Goal: Find specific page/section: Find specific page/section

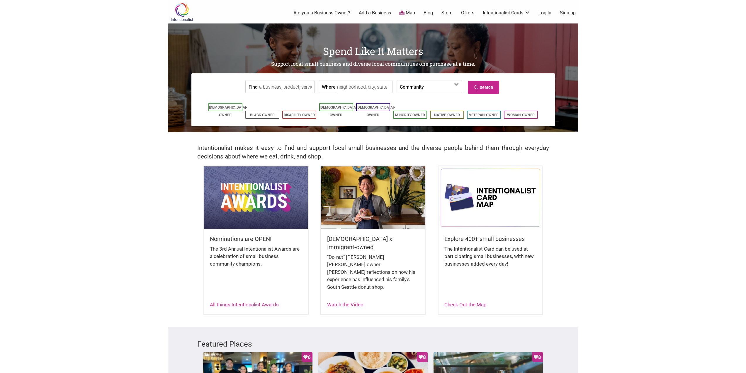
click at [281, 86] on input "Find" at bounding box center [286, 86] width 54 height 13
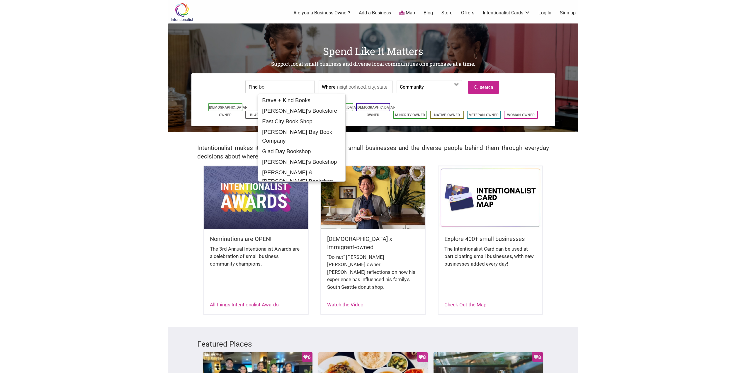
type input "b"
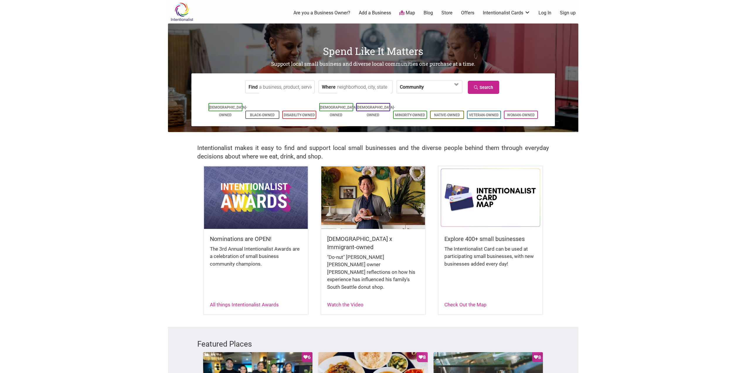
click at [410, 12] on link "Map" at bounding box center [407, 13] width 16 height 7
click at [407, 13] on link "Map" at bounding box center [407, 13] width 16 height 7
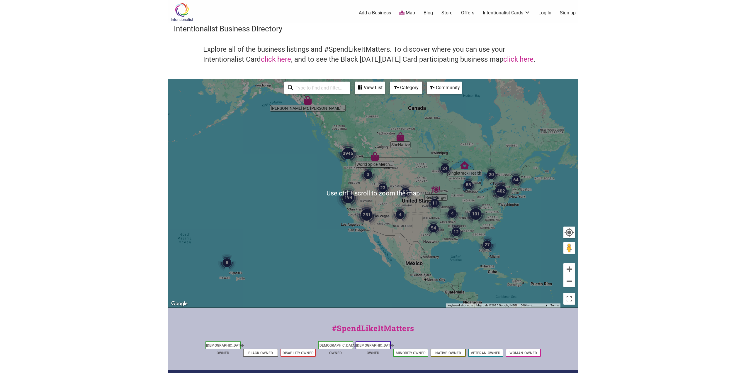
click at [349, 166] on img "3945" at bounding box center [348, 153] width 28 height 28
click at [348, 167] on img "3945" at bounding box center [348, 153] width 28 height 28
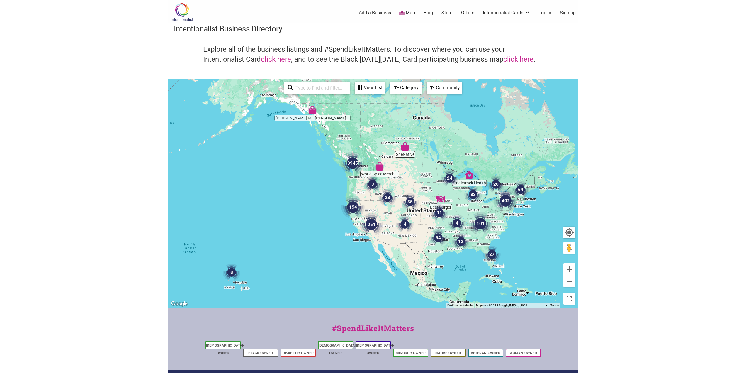
click at [355, 158] on img "3945" at bounding box center [353, 163] width 28 height 28
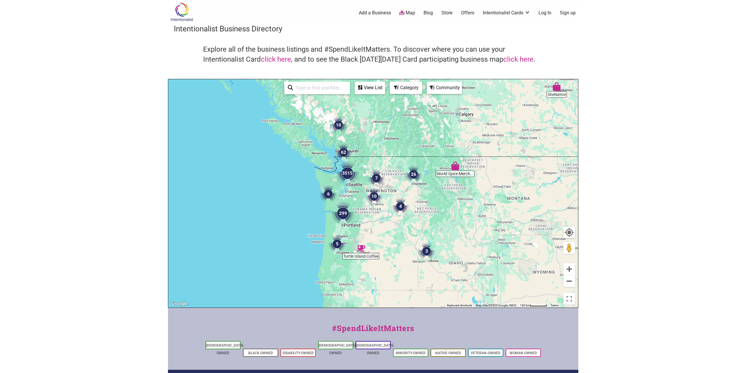
click at [364, 172] on div "To navigate, press the arrow keys." at bounding box center [373, 193] width 410 height 228
click at [363, 171] on div "To navigate, press the arrow keys." at bounding box center [373, 193] width 410 height 228
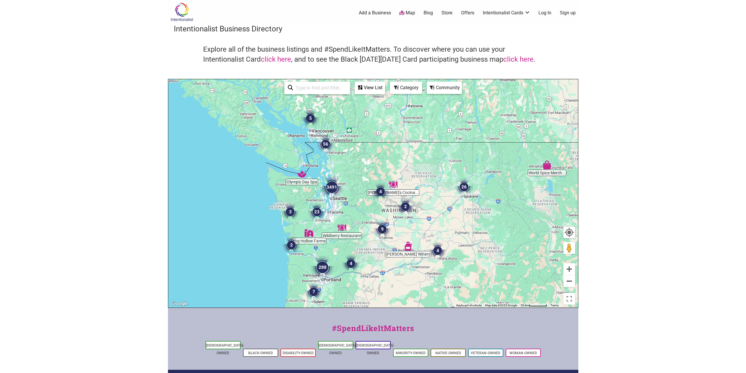
click at [356, 173] on div "To navigate, press the arrow keys." at bounding box center [373, 193] width 410 height 228
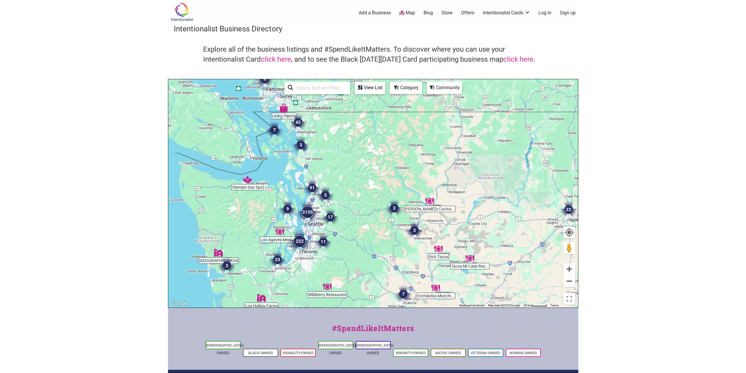
click at [343, 193] on div "To navigate, press the arrow keys." at bounding box center [373, 193] width 410 height 228
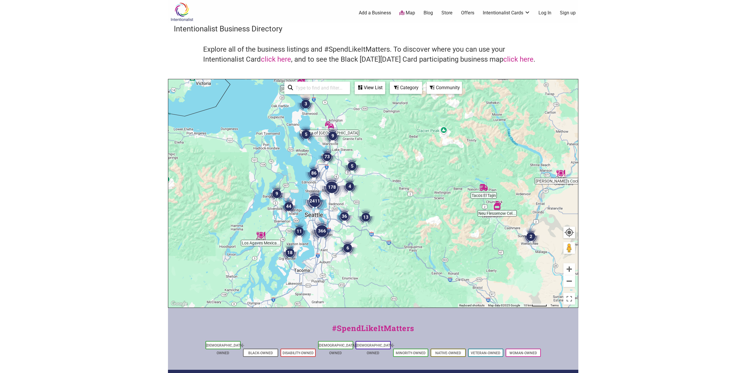
drag, startPoint x: 327, startPoint y: 230, endPoint x: 372, endPoint y: 189, distance: 60.8
click at [372, 189] on div "To navigate, press the arrow keys." at bounding box center [373, 193] width 410 height 228
click at [327, 211] on img "2411" at bounding box center [315, 201] width 28 height 28
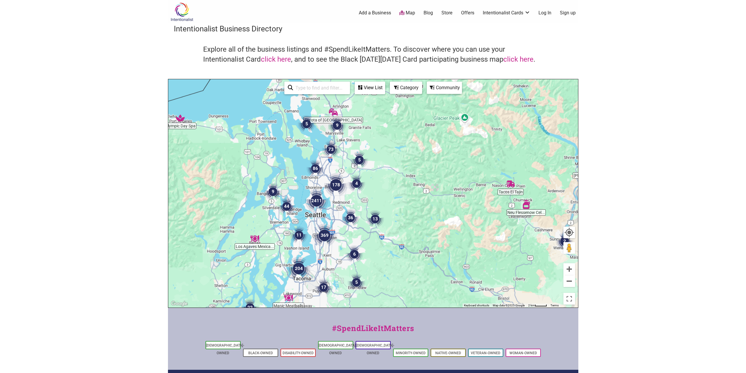
click at [328, 211] on img "2411" at bounding box center [317, 201] width 28 height 28
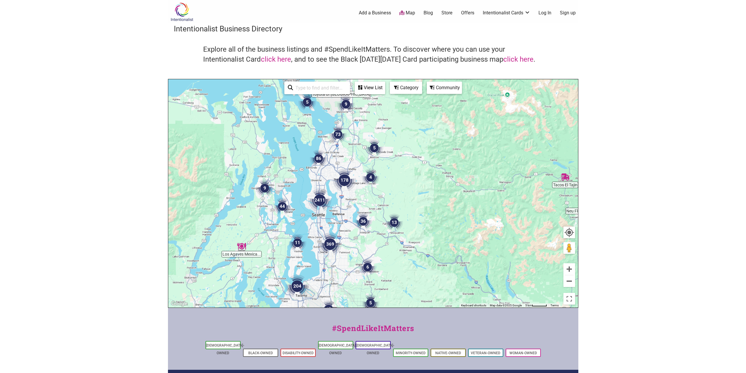
click at [331, 211] on img "2411" at bounding box center [320, 200] width 28 height 28
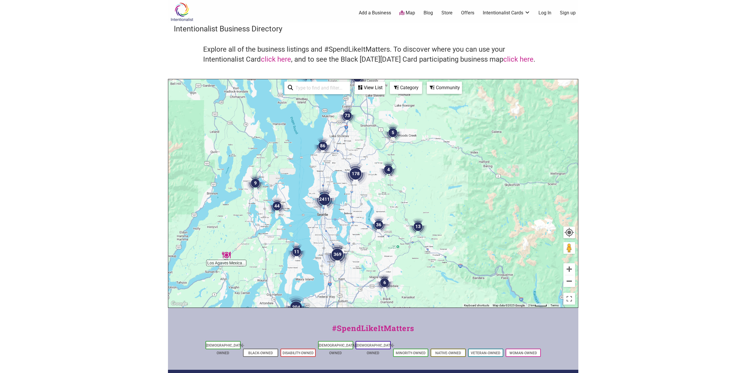
click at [331, 211] on img "2411" at bounding box center [325, 199] width 28 height 28
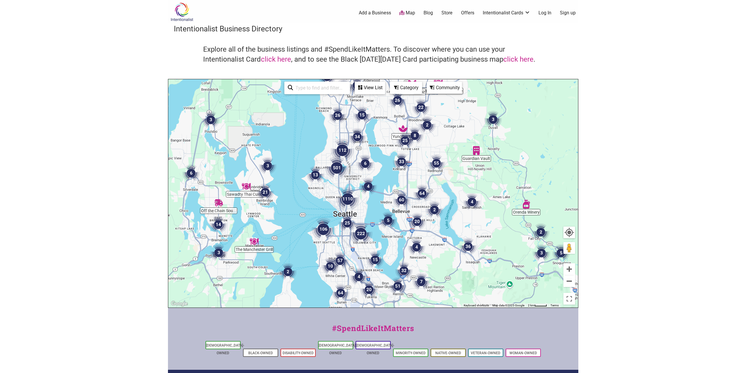
click at [365, 204] on div "To navigate, press the arrow keys." at bounding box center [373, 193] width 410 height 228
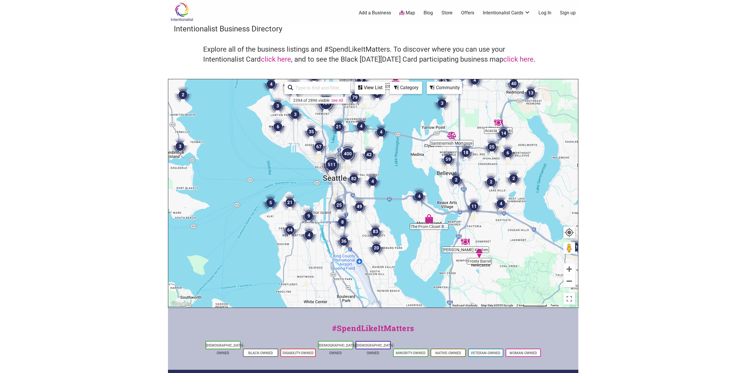
drag, startPoint x: 362, startPoint y: 234, endPoint x: 372, endPoint y: 186, distance: 48.8
click at [372, 186] on img "4" at bounding box center [373, 181] width 22 height 22
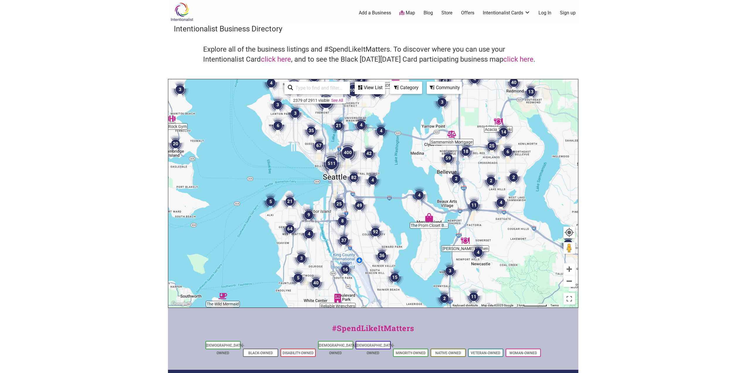
click at [357, 205] on img "49" at bounding box center [359, 205] width 22 height 22
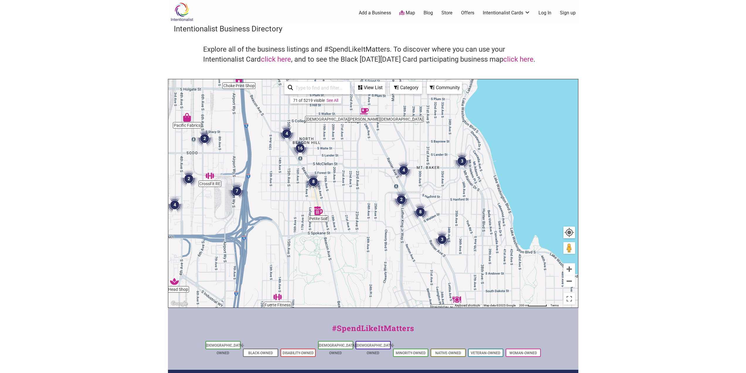
click at [287, 134] on img "4" at bounding box center [287, 133] width 22 height 22
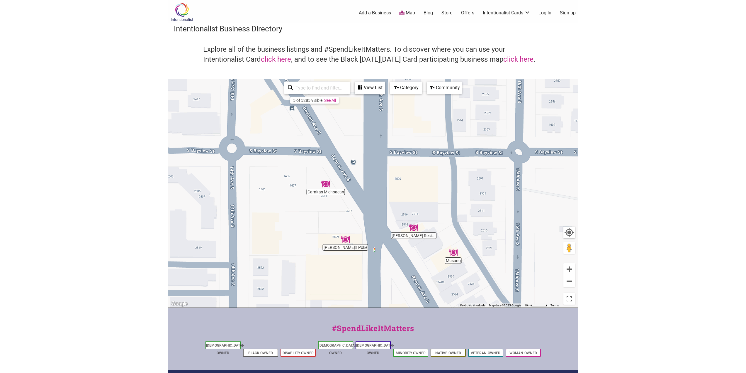
drag, startPoint x: 481, startPoint y: 273, endPoint x: 462, endPoint y: 226, distance: 50.3
click at [463, 227] on div "To navigate, press the arrow keys." at bounding box center [373, 193] width 410 height 228
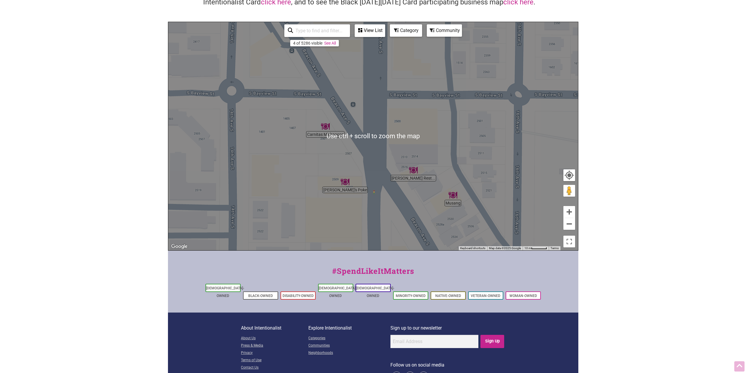
scroll to position [59, 0]
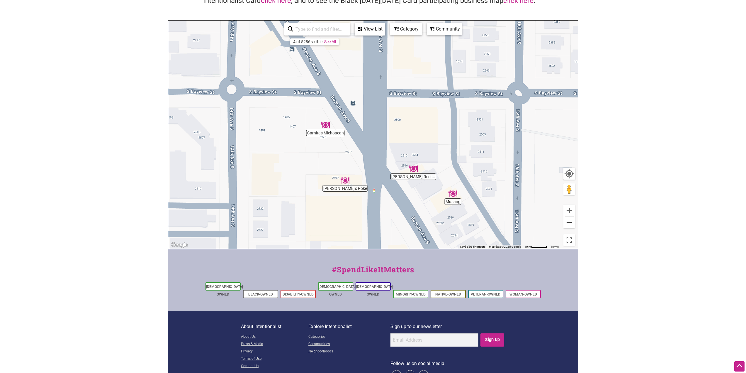
click at [570, 222] on button "Zoom out" at bounding box center [570, 222] width 12 height 12
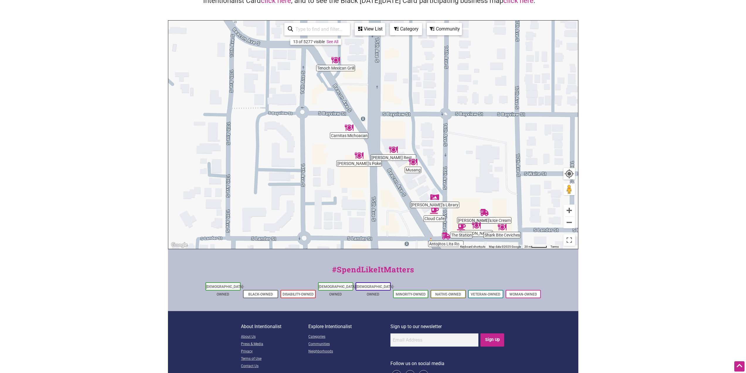
click at [460, 227] on img "The Station" at bounding box center [461, 226] width 13 height 13
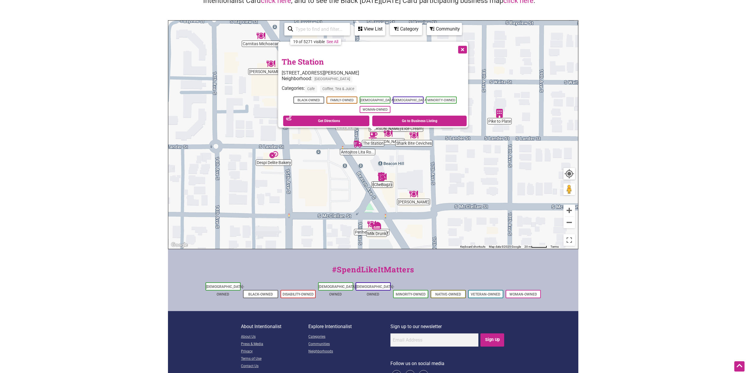
click at [461, 48] on button "Close" at bounding box center [462, 49] width 15 height 15
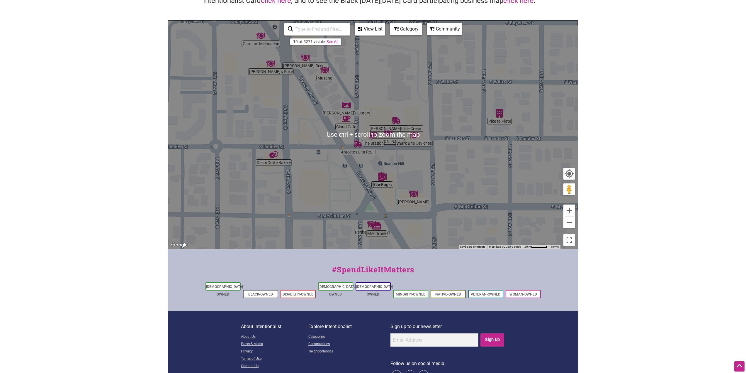
scroll to position [74, 0]
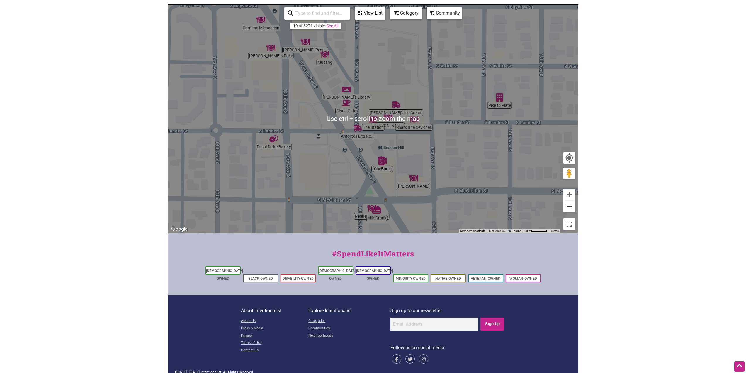
click at [568, 210] on button "Zoom out" at bounding box center [570, 207] width 12 height 12
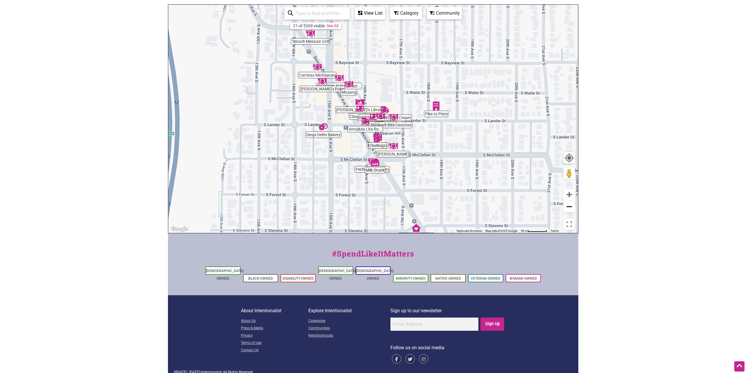
click at [568, 209] on button "Zoom out" at bounding box center [570, 207] width 12 height 12
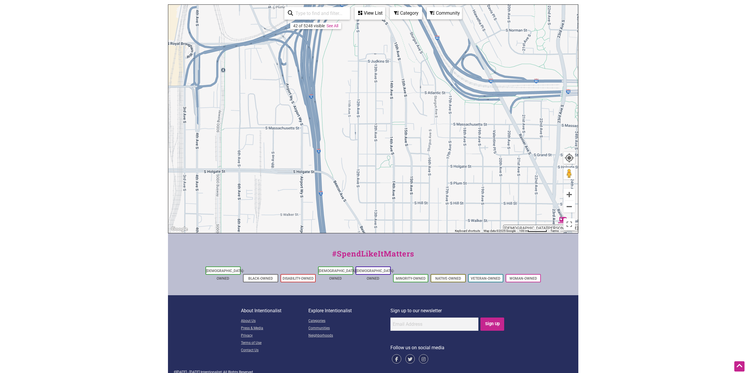
drag, startPoint x: 398, startPoint y: 65, endPoint x: 467, endPoint y: 283, distance: 228.6
click at [467, 283] on div "Intentionalist Spend like it matters 0 Add a Business Map Blog Store Offers Int…" at bounding box center [373, 153] width 411 height 455
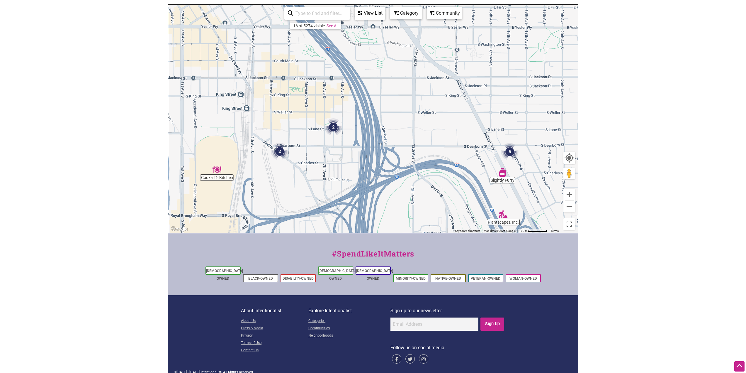
drag, startPoint x: 352, startPoint y: 118, endPoint x: 394, endPoint y: 248, distance: 137.0
click at [394, 248] on div "Intentionalist Spend like it matters 0 Add a Business Map Blog Store Offers Int…" at bounding box center [373, 153] width 411 height 455
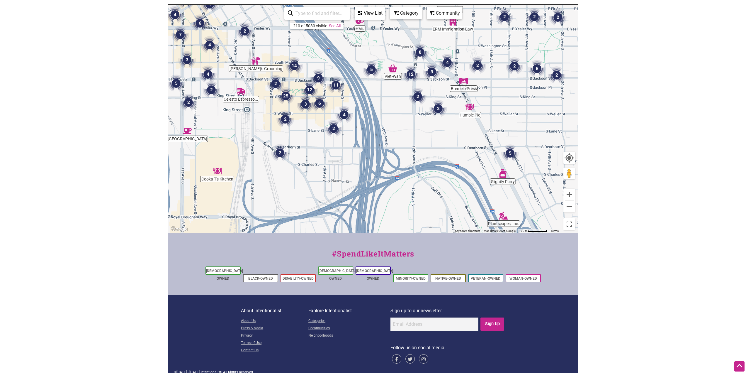
click at [335, 26] on link "See All" at bounding box center [335, 25] width 12 height 5
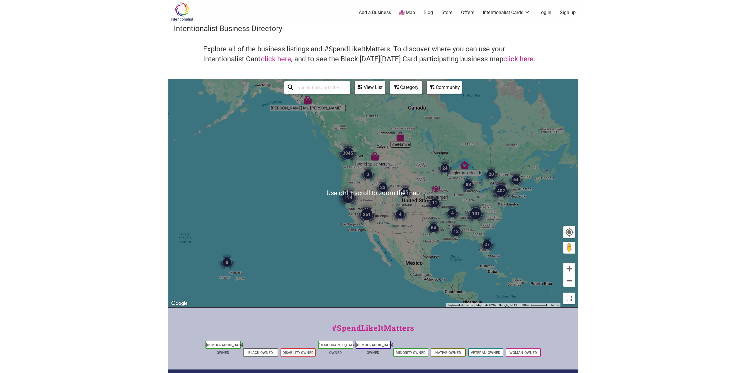
scroll to position [0, 0]
click at [369, 140] on div "To navigate, press the arrow keys." at bounding box center [373, 193] width 410 height 228
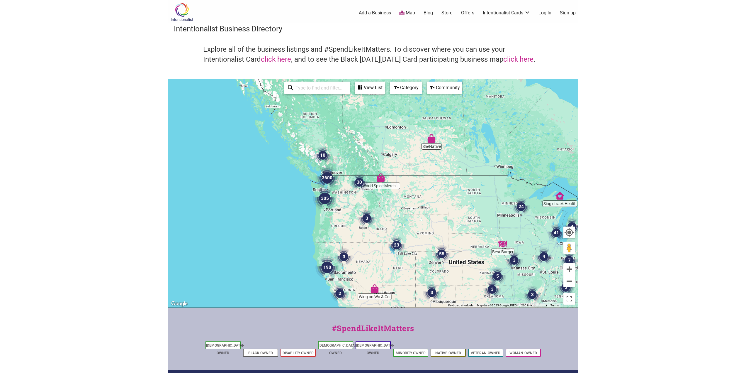
click at [352, 147] on div "To navigate, press the arrow keys." at bounding box center [373, 193] width 410 height 228
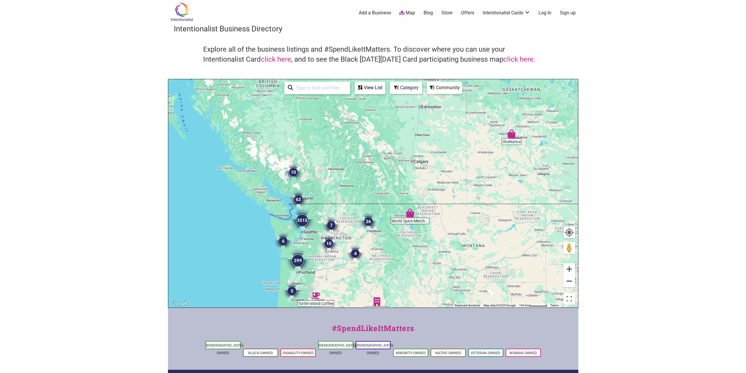
click at [316, 216] on img "3515" at bounding box center [302, 220] width 28 height 28
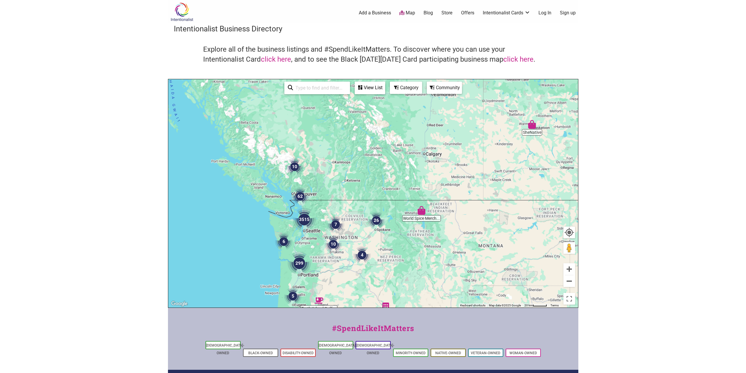
click at [316, 216] on img "3515" at bounding box center [304, 219] width 28 height 28
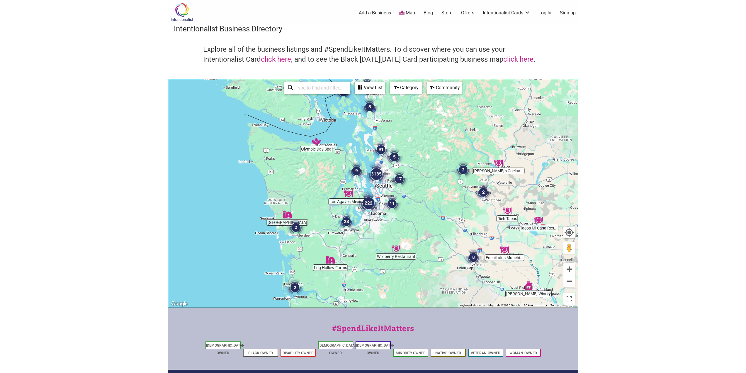
click at [335, 184] on div "To navigate, press the arrow keys." at bounding box center [373, 193] width 410 height 228
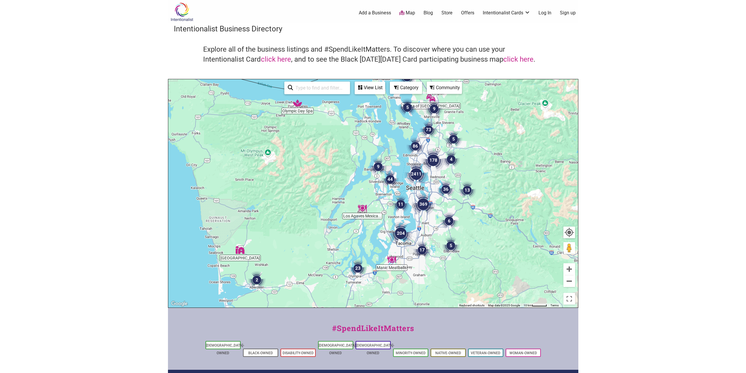
click at [419, 188] on div "To navigate, press the arrow keys." at bounding box center [373, 193] width 410 height 228
click at [419, 188] on img "2411" at bounding box center [416, 174] width 28 height 28
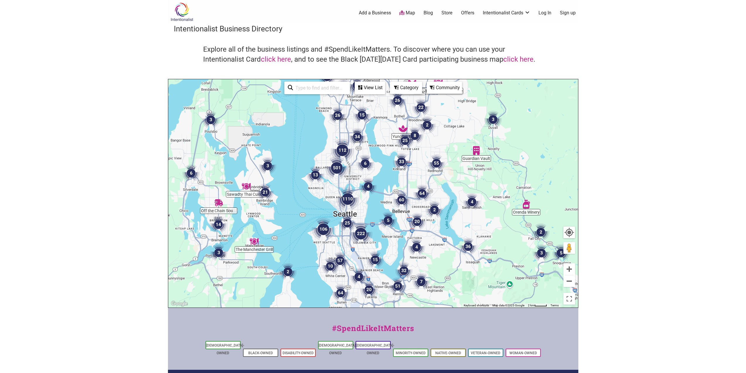
click at [350, 179] on img "501" at bounding box center [337, 168] width 28 height 28
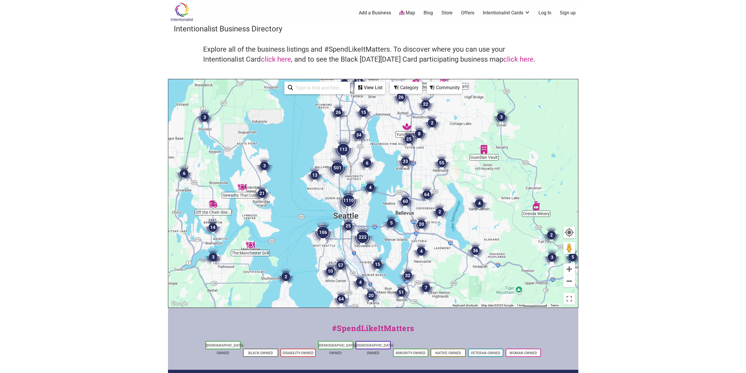
click at [350, 179] on img "501" at bounding box center [337, 168] width 28 height 28
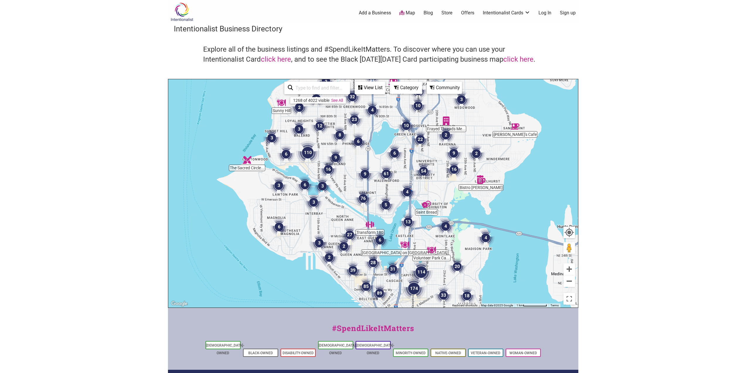
click at [385, 92] on div "Category" at bounding box center [369, 87] width 29 height 11
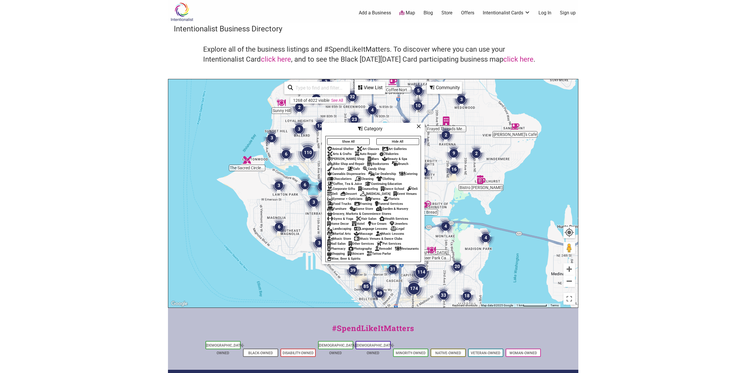
click at [353, 182] on div "Coffee, Tea & Juice" at bounding box center [344, 184] width 35 height 4
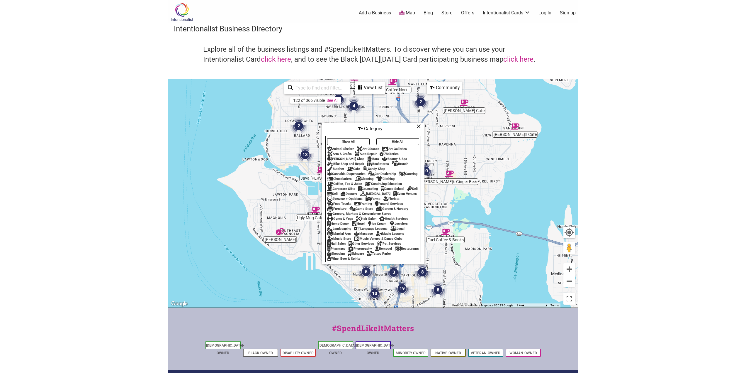
click at [418, 126] on icon at bounding box center [419, 126] width 4 height 0
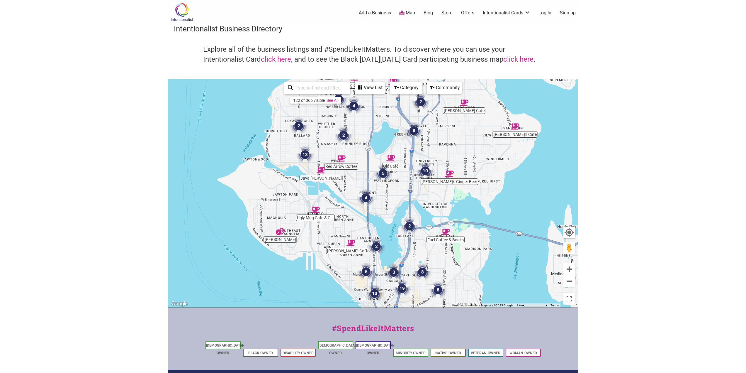
click at [392, 271] on img "3" at bounding box center [394, 272] width 22 height 22
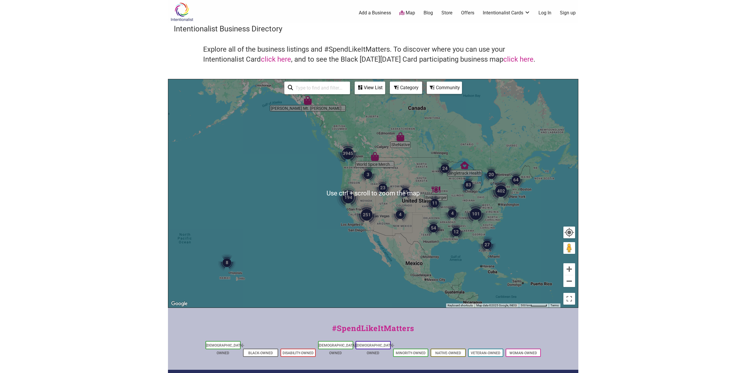
click at [349, 171] on div "To navigate, press the arrow keys." at bounding box center [373, 193] width 410 height 228
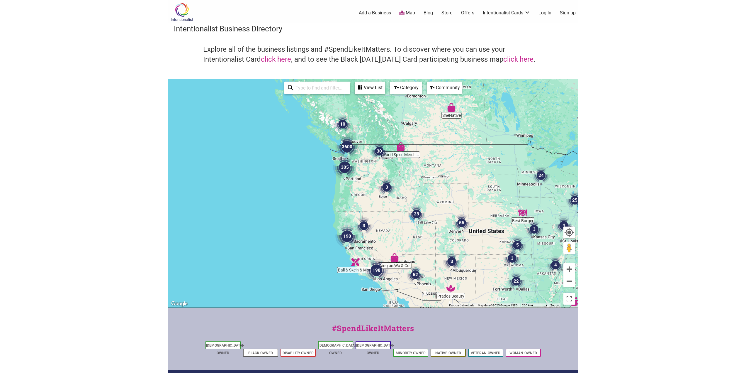
click at [349, 170] on img "305" at bounding box center [345, 167] width 28 height 28
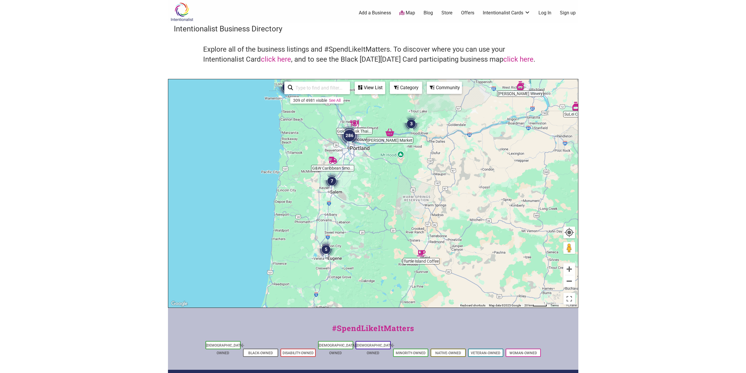
click at [363, 160] on div "To navigate, press the arrow keys." at bounding box center [373, 193] width 410 height 228
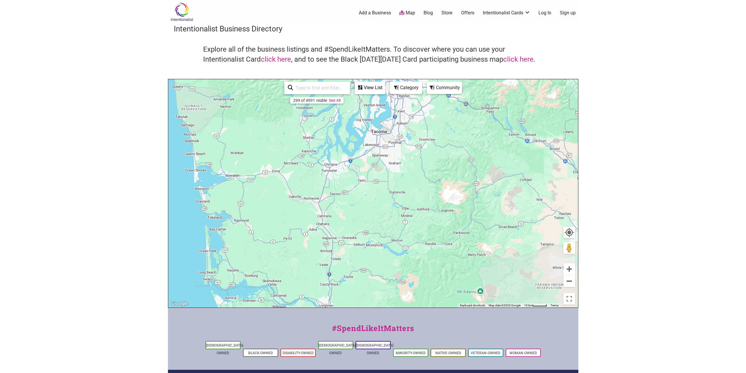
drag, startPoint x: 367, startPoint y: 121, endPoint x: 388, endPoint y: 387, distance: 266.2
click at [388, 372] on html "× Menu 0 Add a Business Map Blog Store Offers Intentionalist Cards Buy Black Ca…" at bounding box center [373, 186] width 746 height 373
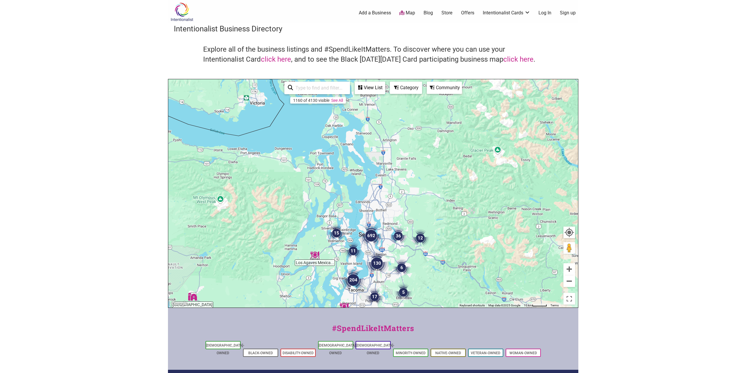
drag, startPoint x: 396, startPoint y: 175, endPoint x: 373, endPoint y: 334, distance: 160.1
click at [373, 334] on div "Intentionalist Spend like it matters 0 Add a Business Map Blog Store Offers Int…" at bounding box center [373, 227] width 411 height 455
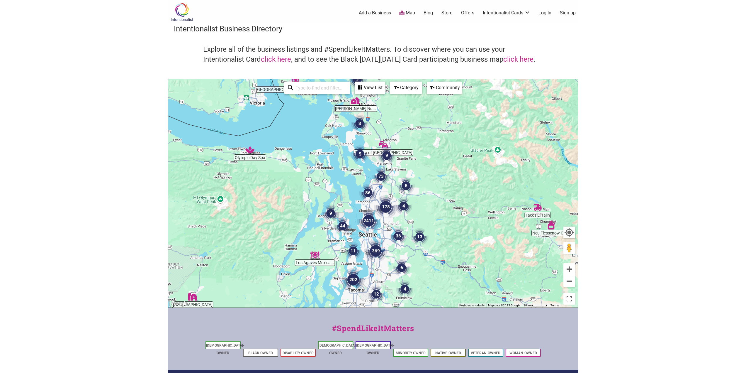
click at [423, 206] on div "To navigate, press the arrow keys." at bounding box center [373, 193] width 410 height 228
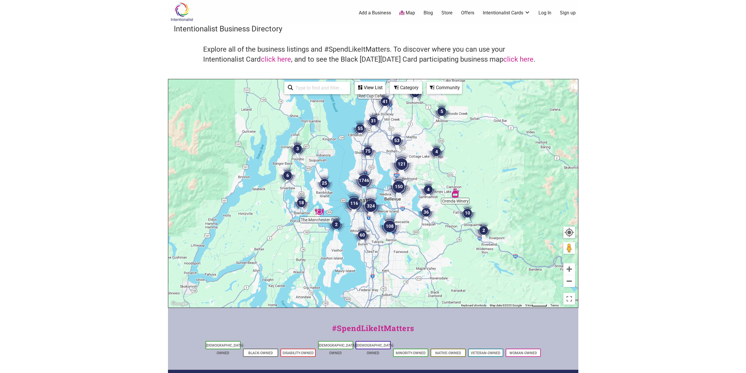
drag, startPoint x: 361, startPoint y: 294, endPoint x: 415, endPoint y: 227, distance: 86.0
click at [415, 227] on div "To navigate, press the arrow keys." at bounding box center [373, 193] width 410 height 228
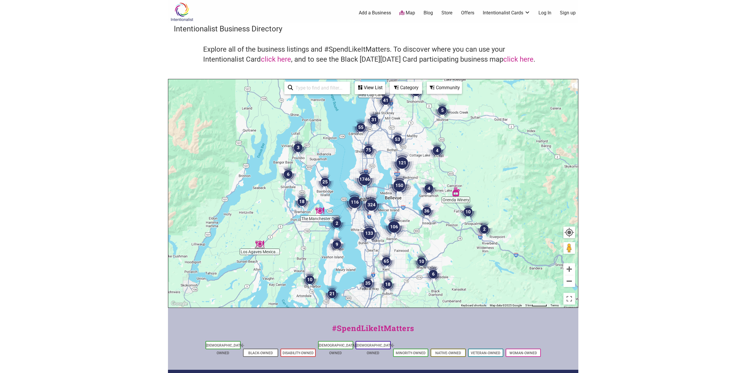
click at [357, 222] on img "133" at bounding box center [369, 233] width 28 height 28
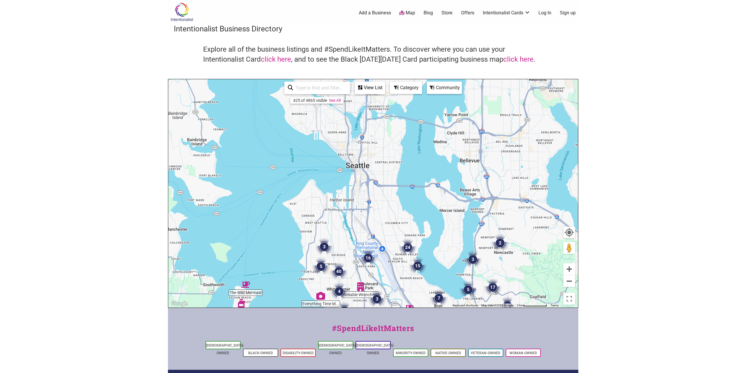
drag, startPoint x: 369, startPoint y: 140, endPoint x: 379, endPoint y: 314, distance: 173.3
click at [379, 314] on div "Intentionalist Spend like it matters 0 Add a Business Map Blog Store Offers Int…" at bounding box center [373, 227] width 411 height 455
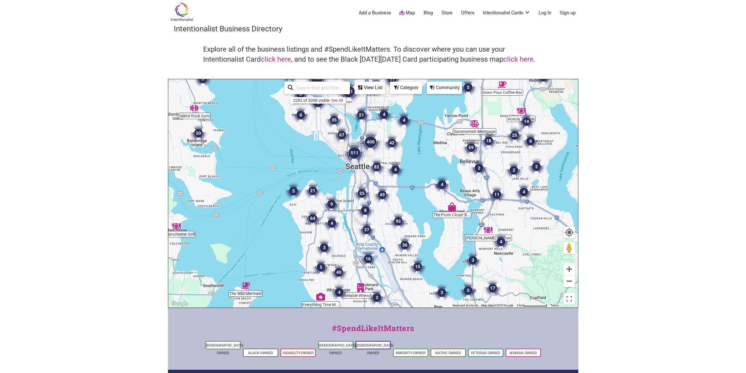
click at [385, 239] on div "To navigate, press the arrow keys." at bounding box center [373, 193] width 410 height 228
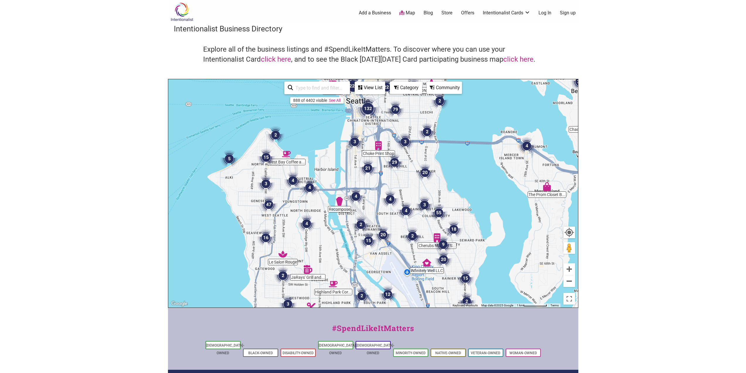
drag, startPoint x: 358, startPoint y: 203, endPoint x: 386, endPoint y: 211, distance: 29.0
click at [386, 211] on div "To navigate, press the arrow keys." at bounding box center [373, 193] width 410 height 228
click at [386, 214] on div "To navigate, press the arrow keys." at bounding box center [373, 193] width 410 height 228
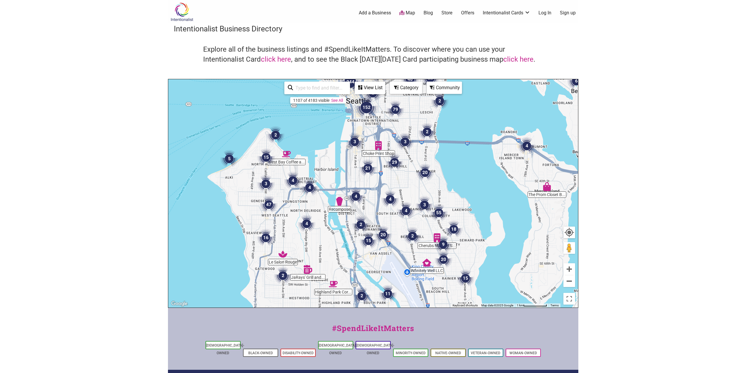
click at [386, 214] on div "To navigate, press the arrow keys." at bounding box center [373, 193] width 410 height 228
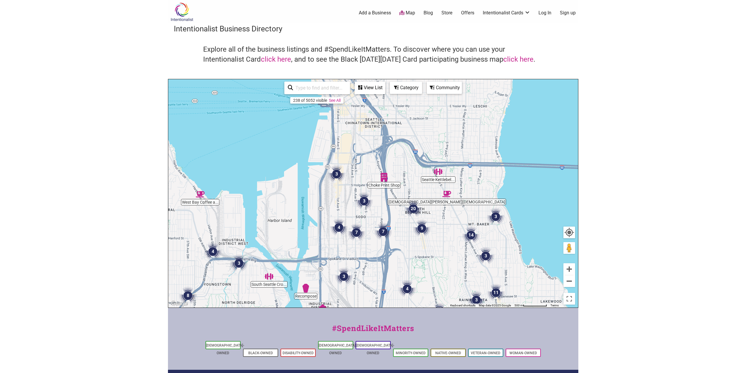
drag, startPoint x: 356, startPoint y: 177, endPoint x: 369, endPoint y: 275, distance: 98.2
click at [369, 275] on div "To navigate, press the arrow keys." at bounding box center [373, 193] width 410 height 228
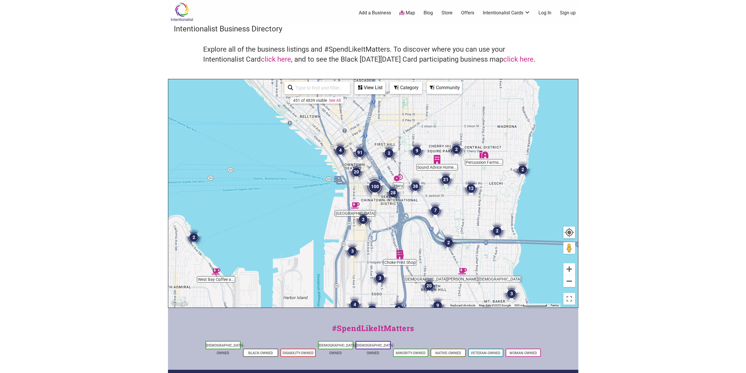
drag, startPoint x: 398, startPoint y: 157, endPoint x: 413, endPoint y: 230, distance: 74.5
click at [413, 230] on div "To navigate, press the arrow keys." at bounding box center [373, 193] width 410 height 228
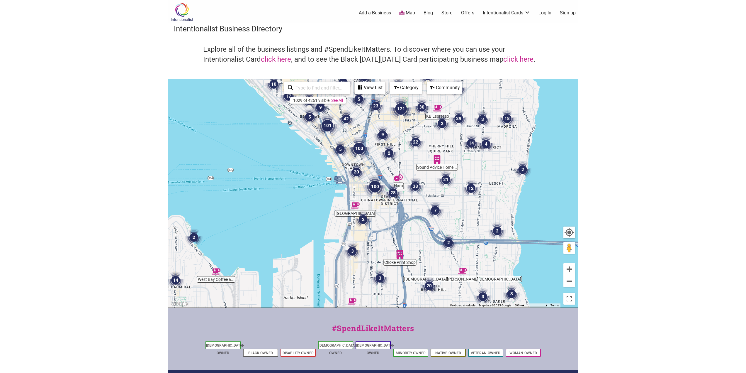
click at [385, 88] on div "Category" at bounding box center [369, 87] width 29 height 11
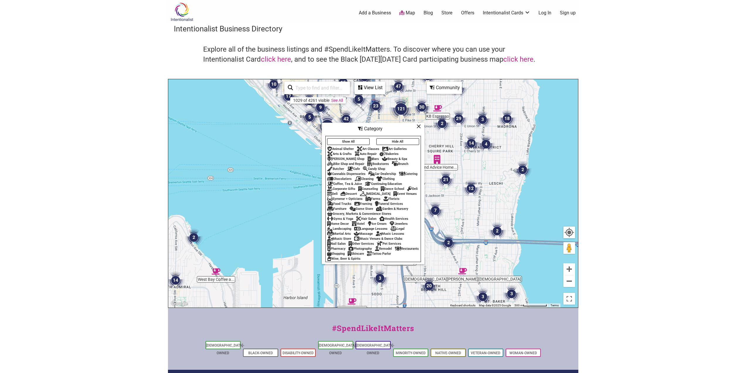
click at [342, 182] on div "Coffee, Tea & Juice" at bounding box center [344, 184] width 35 height 4
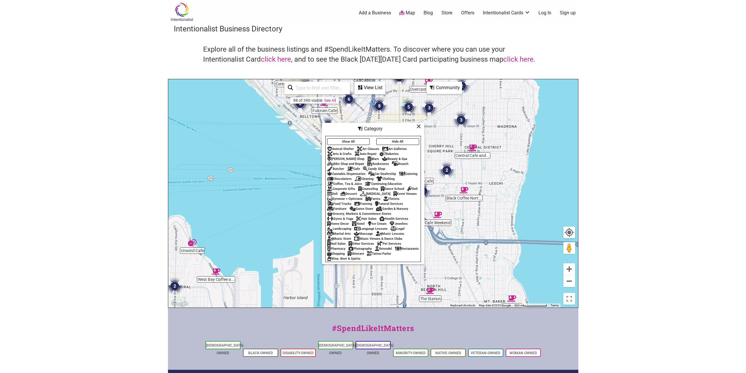
click at [420, 126] on icon at bounding box center [419, 126] width 4 height 0
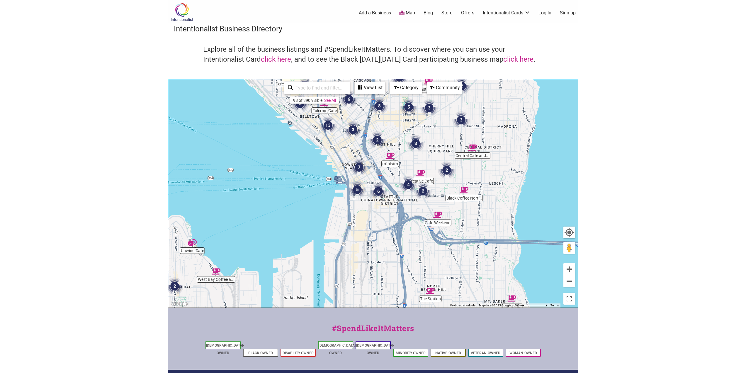
click at [385, 87] on div "Community" at bounding box center [369, 87] width 29 height 11
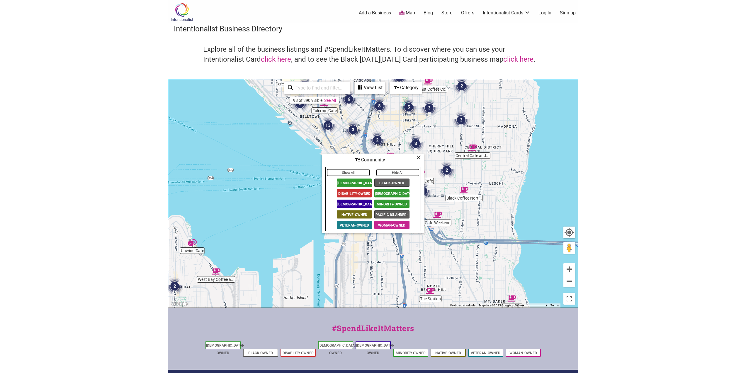
click at [419, 157] on icon at bounding box center [419, 157] width 4 height 0
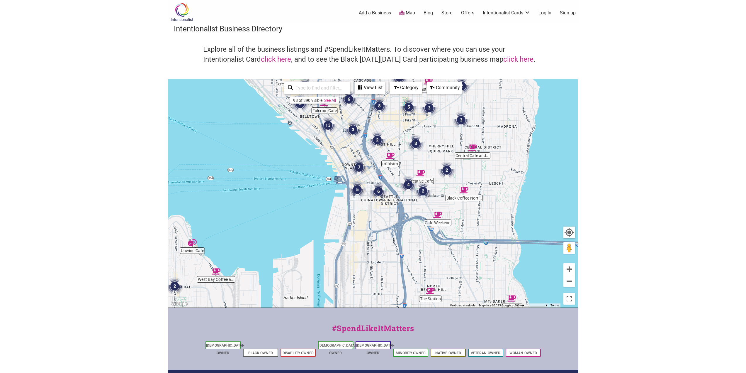
click at [357, 189] on img "5" at bounding box center [357, 189] width 22 height 22
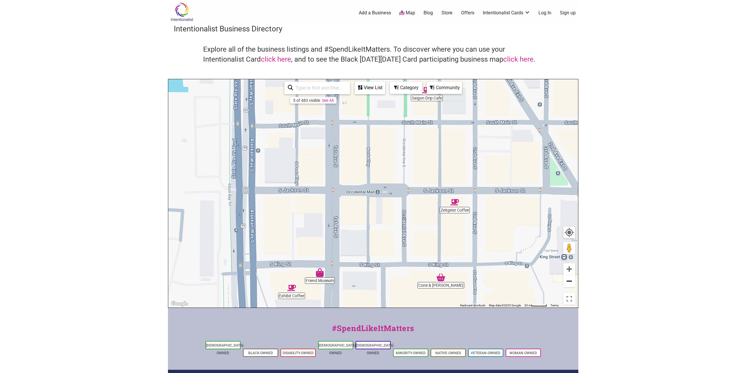
click at [569, 283] on button "Zoom out" at bounding box center [570, 281] width 12 height 12
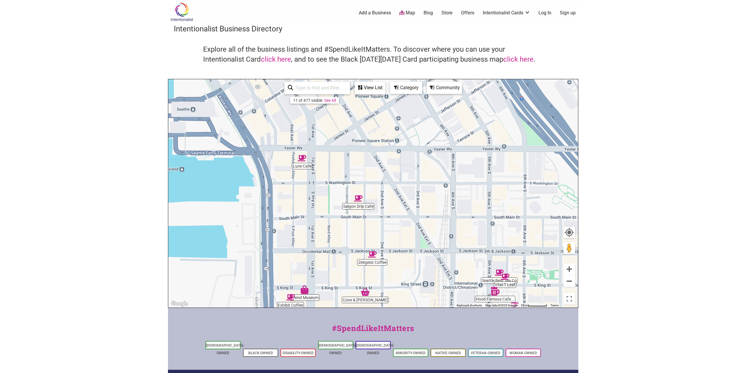
drag, startPoint x: 510, startPoint y: 254, endPoint x: 467, endPoint y: 313, distance: 72.5
click at [467, 313] on div "Intentionalist Spend like it matters 0 Add a Business Map Blog Store Offers Int…" at bounding box center [373, 227] width 411 height 455
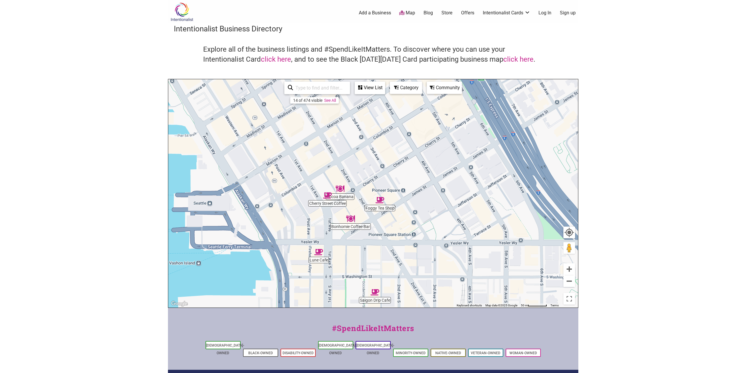
drag, startPoint x: 424, startPoint y: 189, endPoint x: 441, endPoint y: 284, distance: 96.3
click at [441, 284] on div "To navigate, press the arrow keys." at bounding box center [373, 193] width 410 height 228
click at [423, 127] on img "Monorail Espresso" at bounding box center [423, 124] width 13 height 13
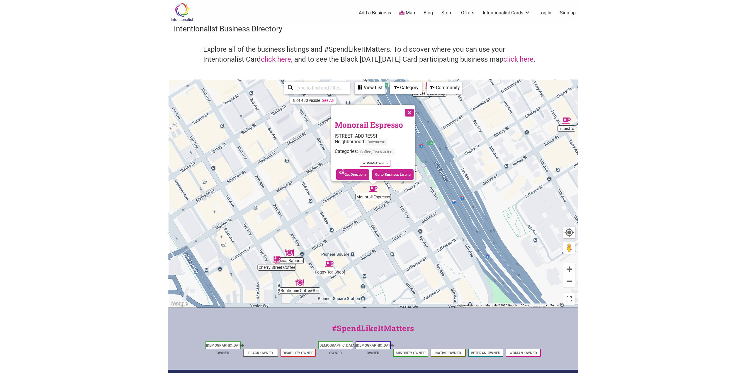
click at [414, 109] on button "Close" at bounding box center [409, 112] width 15 height 15
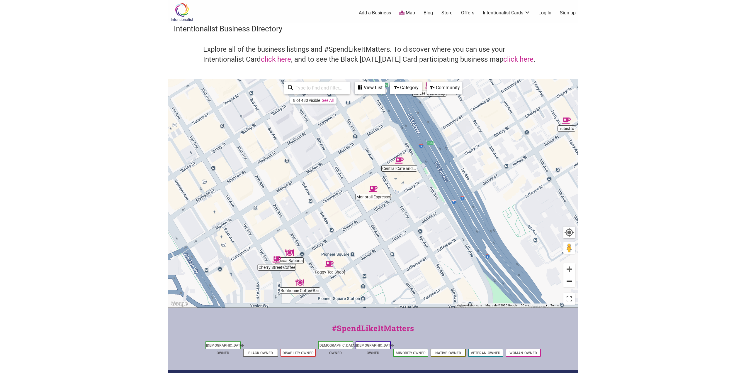
click at [567, 281] on button "Zoom out" at bounding box center [570, 281] width 12 height 12
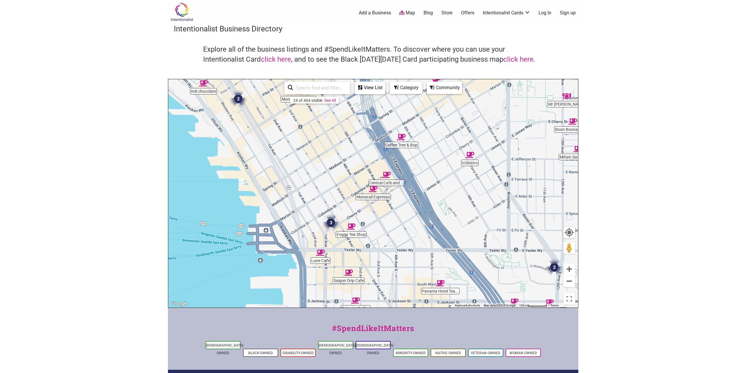
click at [438, 280] on img "Panama Hotel Tea & Coffee" at bounding box center [440, 282] width 13 height 13
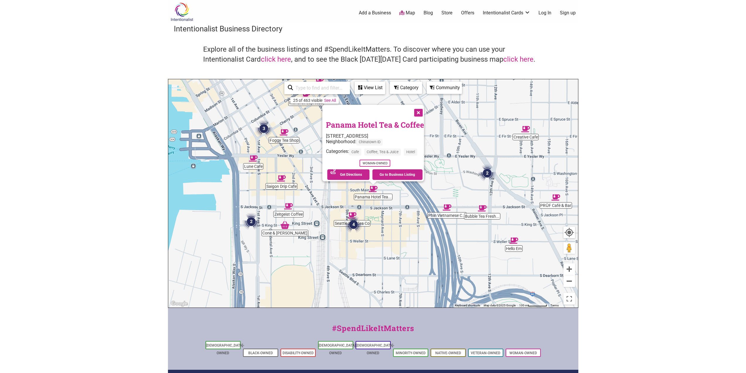
click at [419, 106] on button "Close" at bounding box center [418, 112] width 15 height 15
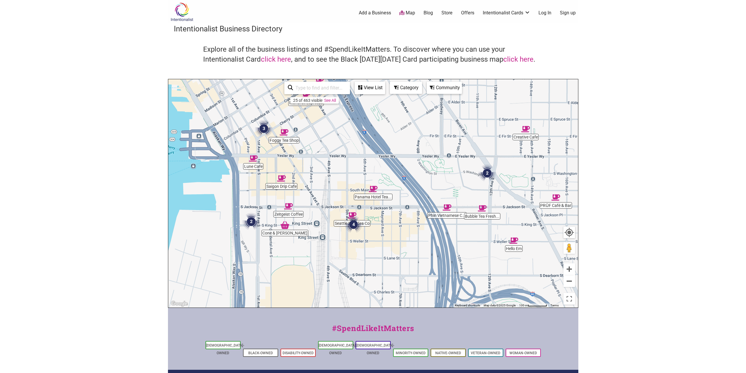
click at [514, 242] on img "Hello Em" at bounding box center [513, 240] width 13 height 13
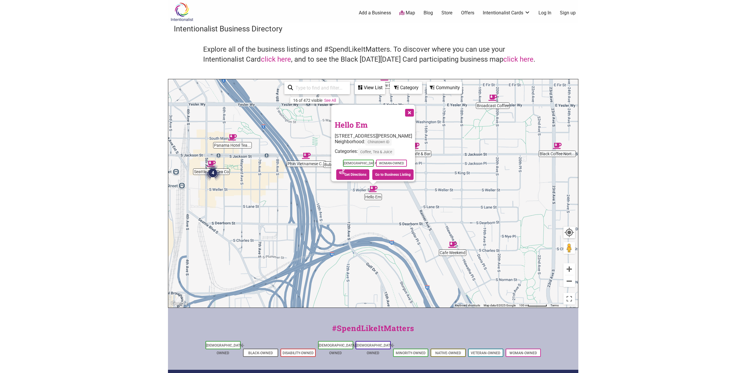
click at [413, 108] on button "Close" at bounding box center [409, 112] width 15 height 15
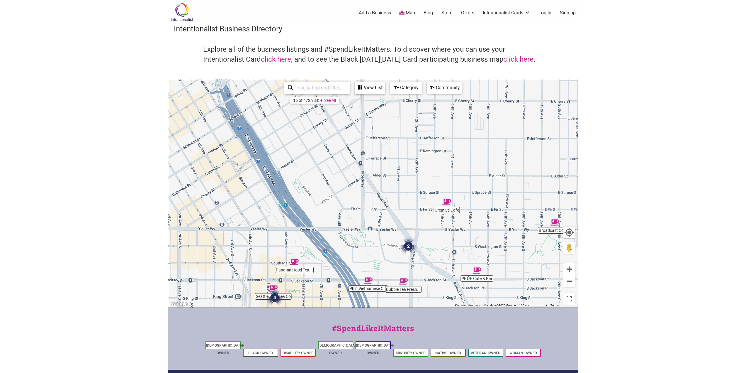
drag, startPoint x: 382, startPoint y: 131, endPoint x: 444, endPoint y: 256, distance: 139.2
click at [444, 256] on div "To navigate, press the arrow keys." at bounding box center [373, 193] width 410 height 228
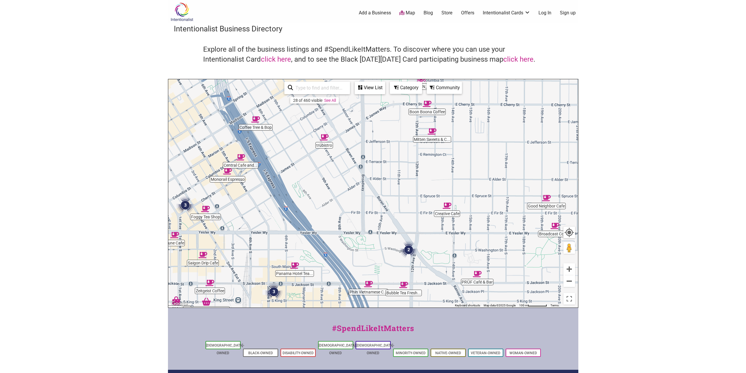
click at [409, 250] on img "2" at bounding box center [409, 249] width 22 height 22
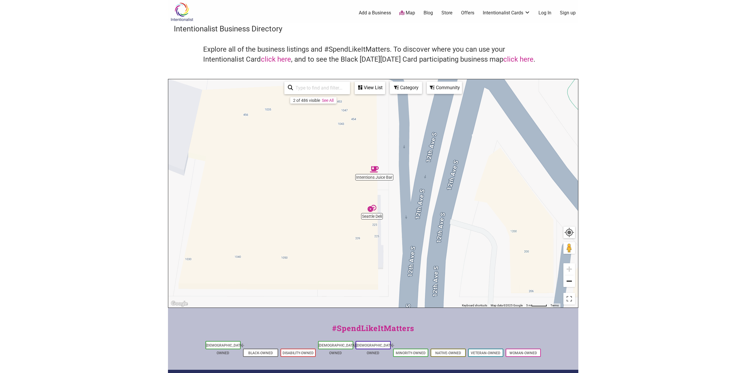
click at [571, 281] on button "Zoom out" at bounding box center [570, 281] width 12 height 12
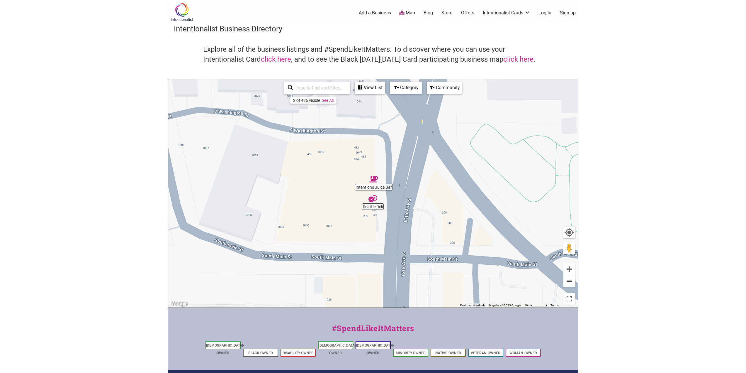
click at [571, 281] on button "Zoom out" at bounding box center [570, 281] width 12 height 12
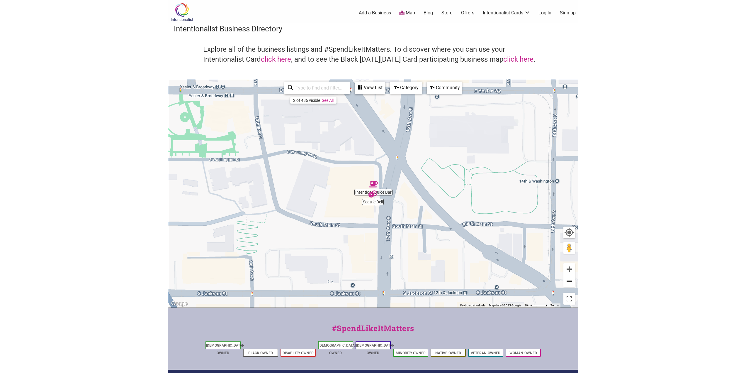
click at [571, 281] on button "Zoom out" at bounding box center [570, 281] width 12 height 12
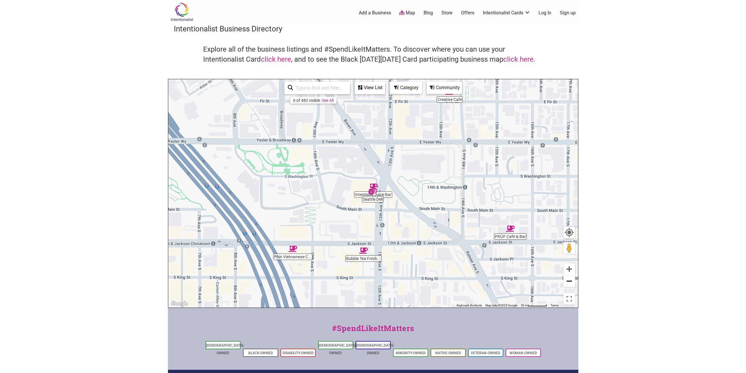
click at [571, 281] on button "Zoom out" at bounding box center [570, 281] width 12 height 12
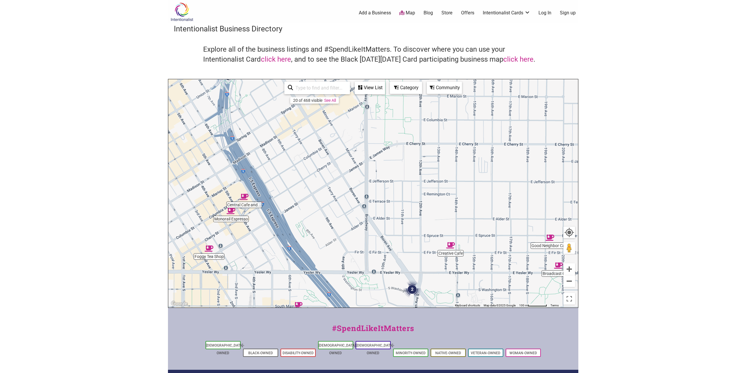
drag, startPoint x: 433, startPoint y: 171, endPoint x: 472, endPoint y: 277, distance: 112.6
click at [472, 277] on div "To navigate, press the arrow keys." at bounding box center [373, 193] width 410 height 228
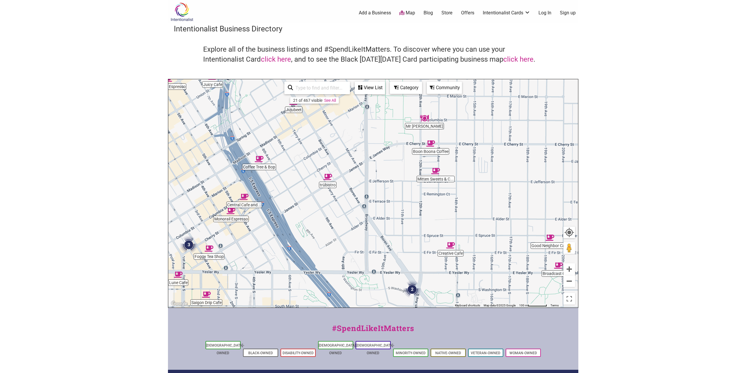
click at [431, 142] on img "Boon Boona Coffee" at bounding box center [430, 143] width 13 height 13
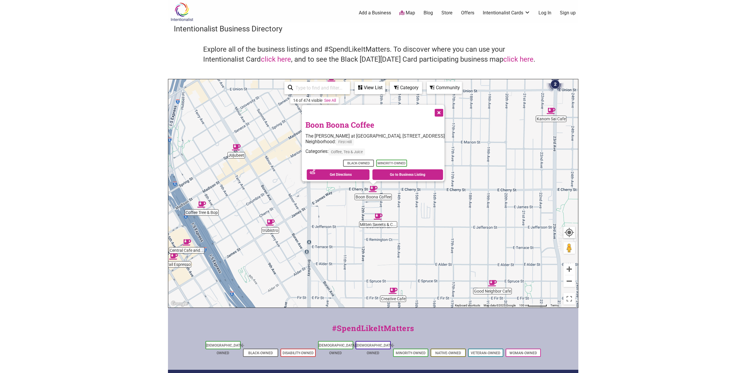
click at [443, 107] on button "Close" at bounding box center [438, 112] width 15 height 15
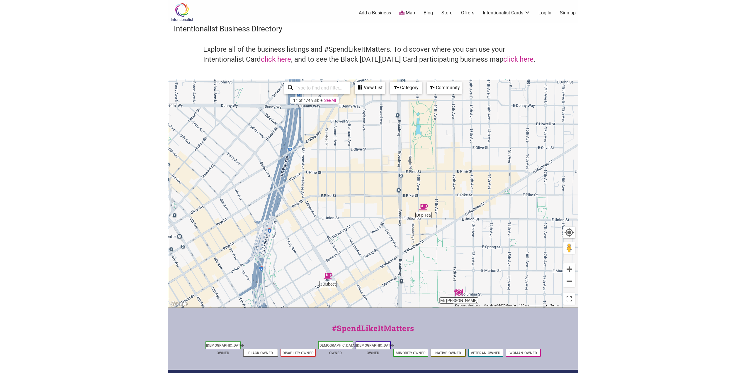
drag, startPoint x: 490, startPoint y: 162, endPoint x: 582, endPoint y: 293, distance: 159.6
click at [582, 293] on body "× Menu 0 Add a Business Map Blog Store Offers Intentionalist Cards Buy Black Ca…" at bounding box center [373, 186] width 746 height 373
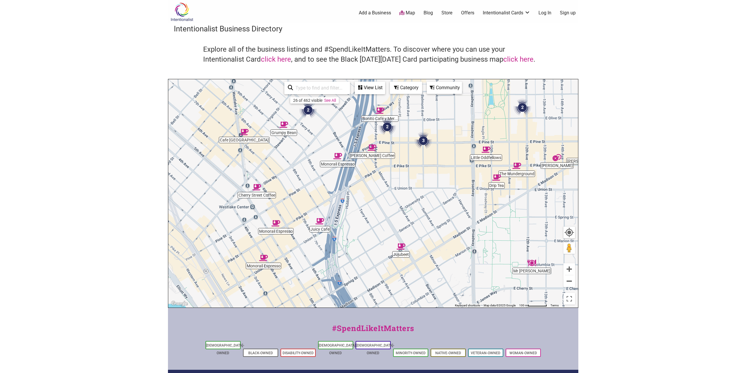
drag, startPoint x: 338, startPoint y: 184, endPoint x: 411, endPoint y: 152, distance: 80.1
click at [411, 152] on div "To navigate, press the arrow keys." at bounding box center [373, 193] width 410 height 228
click at [372, 147] on img "Honor Society Coffee" at bounding box center [372, 146] width 13 height 13
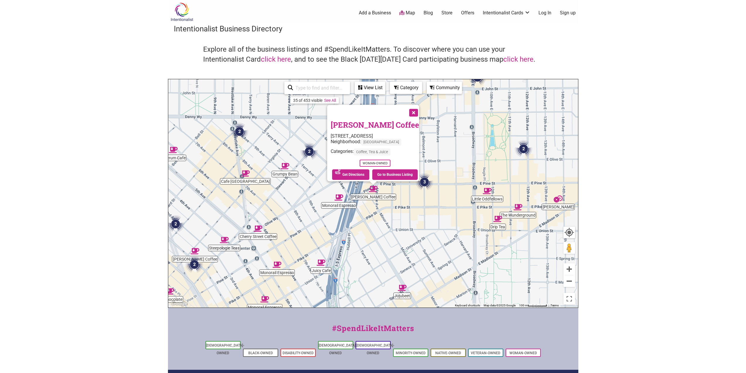
click at [414, 109] on button "Close" at bounding box center [413, 112] width 15 height 15
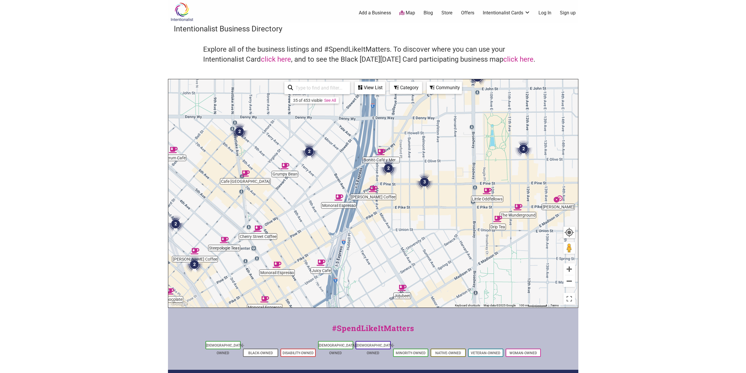
click at [285, 167] on img "Grumpy Bean" at bounding box center [284, 165] width 13 height 13
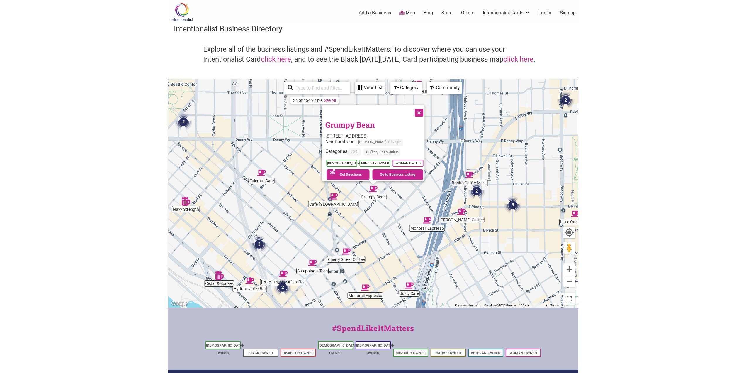
click at [421, 108] on button "Close" at bounding box center [418, 112] width 15 height 15
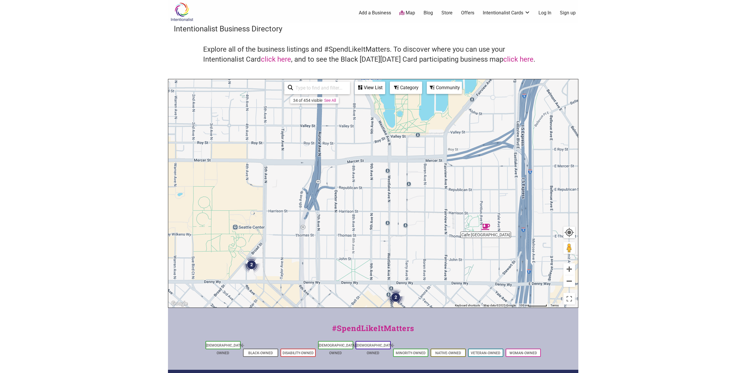
drag, startPoint x: 377, startPoint y: 115, endPoint x: 445, endPoint y: 258, distance: 159.0
click at [445, 258] on div "To navigate, press the arrow keys." at bounding box center [373, 193] width 410 height 228
click at [570, 280] on button "Zoom out" at bounding box center [570, 281] width 12 height 12
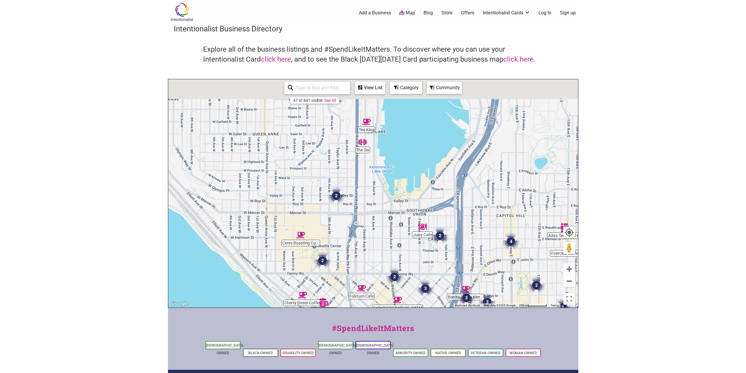
drag, startPoint x: 355, startPoint y: 178, endPoint x: 370, endPoint y: 228, distance: 52.1
click at [370, 228] on div "To navigate, press the arrow keys." at bounding box center [373, 193] width 410 height 228
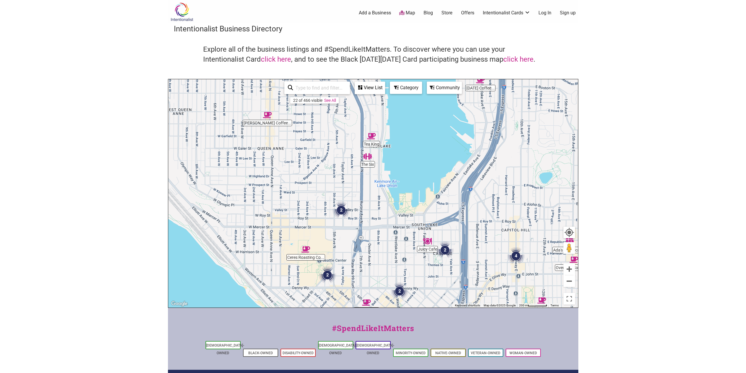
click at [342, 209] on img "2" at bounding box center [341, 210] width 22 height 22
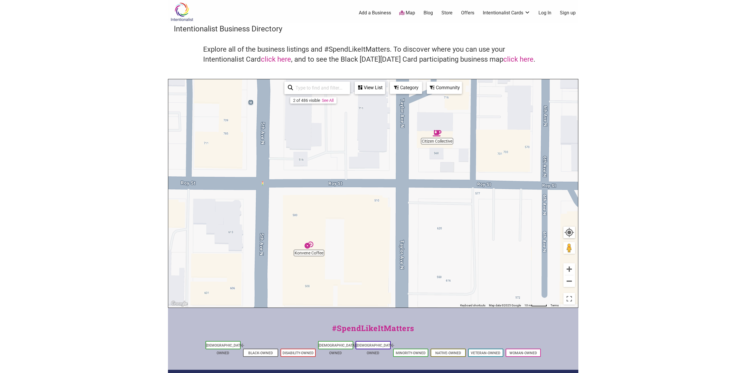
click at [436, 132] on img "Citizen Collective" at bounding box center [437, 132] width 13 height 13
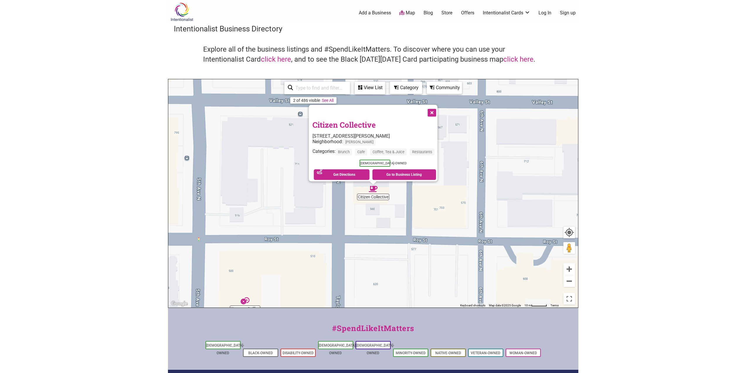
click at [434, 107] on button "Close" at bounding box center [431, 112] width 15 height 15
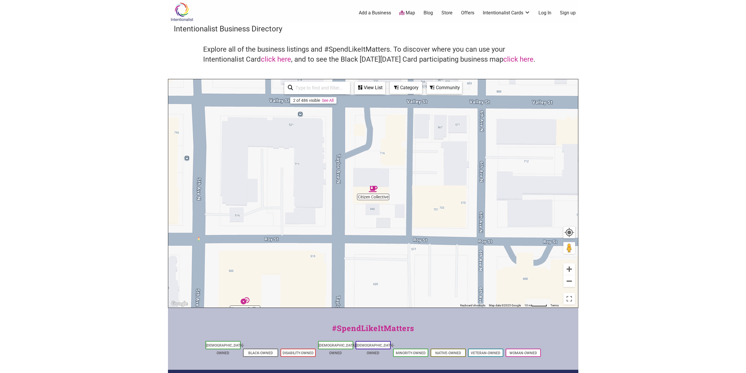
click at [385, 85] on div "Category" at bounding box center [369, 87] width 29 height 11
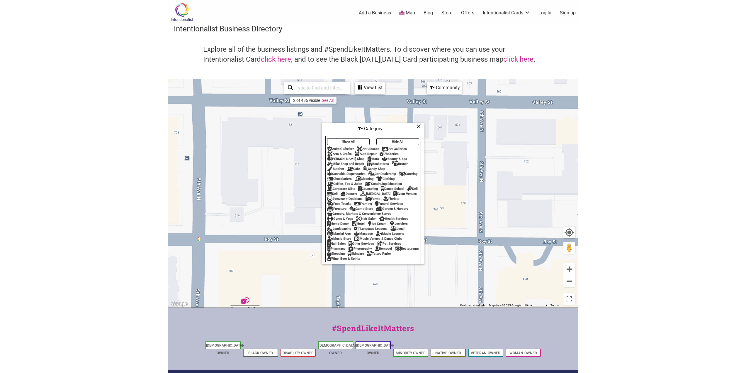
click at [378, 162] on div "Bookstores" at bounding box center [378, 164] width 22 height 4
click at [419, 126] on icon at bounding box center [419, 126] width 4 height 0
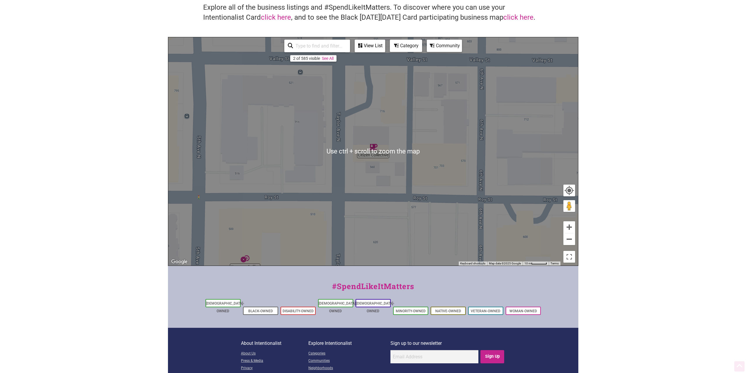
scroll to position [59, 0]
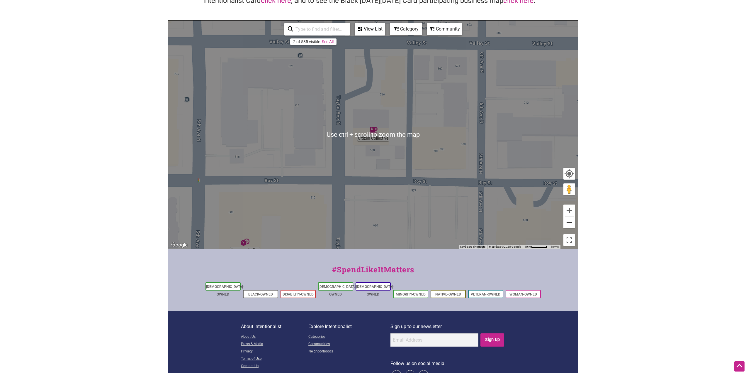
click at [567, 221] on button "Zoom out" at bounding box center [570, 222] width 12 height 12
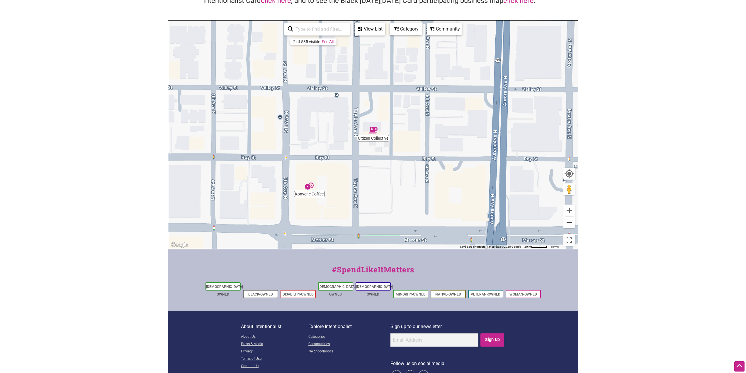
click at [569, 223] on button "Zoom out" at bounding box center [570, 222] width 12 height 12
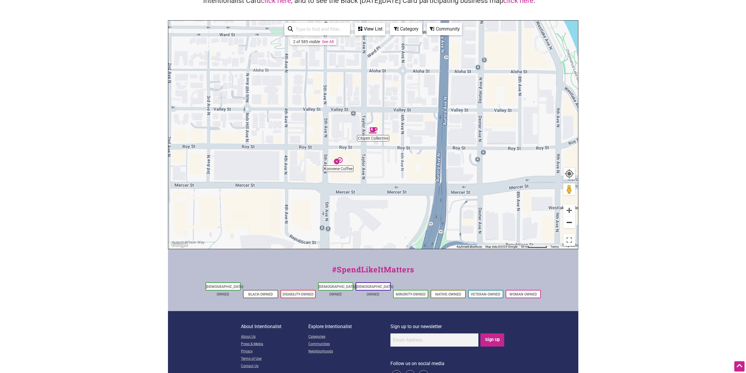
click at [569, 223] on button "Zoom out" at bounding box center [570, 222] width 12 height 12
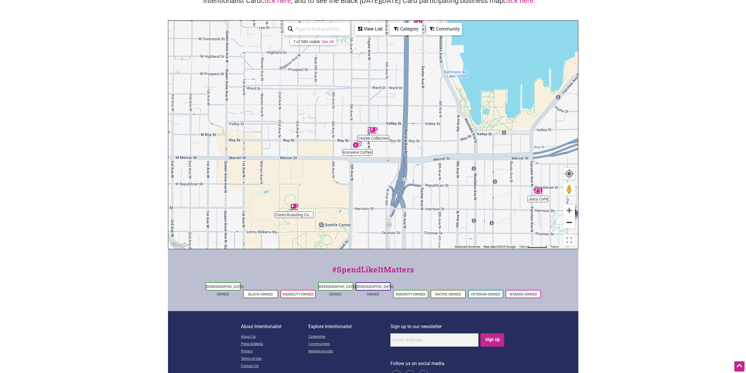
click at [569, 223] on button "Zoom out" at bounding box center [570, 222] width 12 height 12
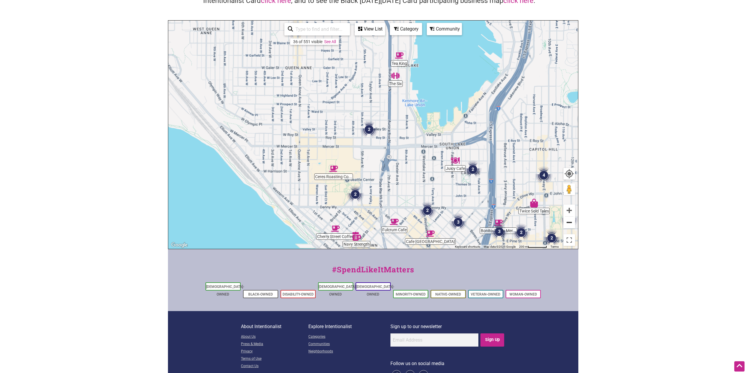
click at [569, 223] on button "Zoom out" at bounding box center [570, 222] width 12 height 12
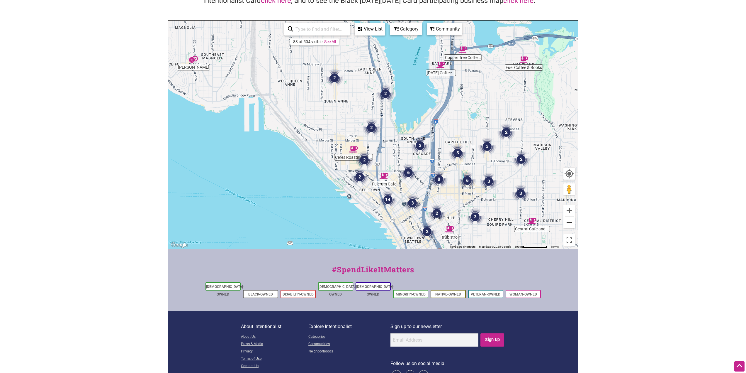
click at [569, 223] on button "Zoom out" at bounding box center [570, 222] width 12 height 12
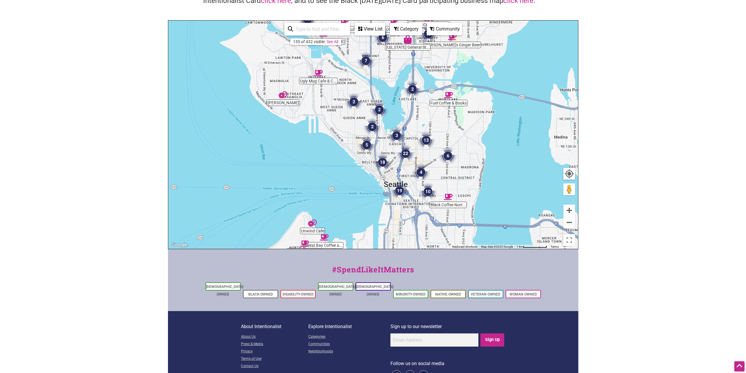
click at [385, 26] on div "Category" at bounding box center [369, 28] width 29 height 11
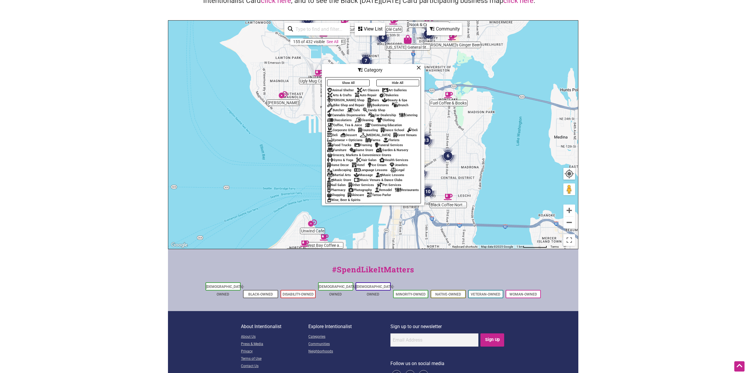
click at [358, 80] on button "Show All" at bounding box center [348, 82] width 43 height 7
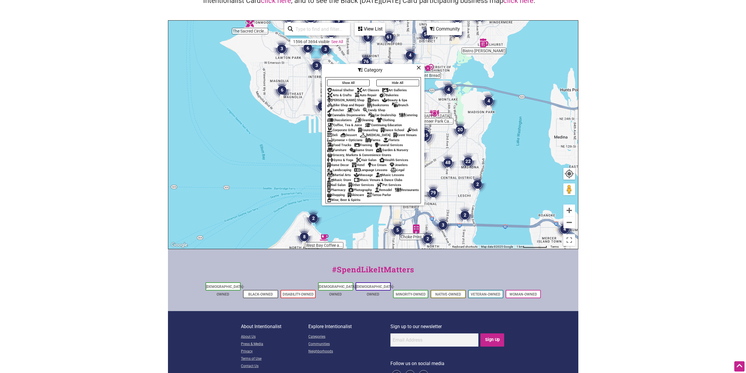
click at [385, 103] on div "Bookstores" at bounding box center [378, 105] width 22 height 4
click at [421, 67] on icon at bounding box center [419, 67] width 4 height 0
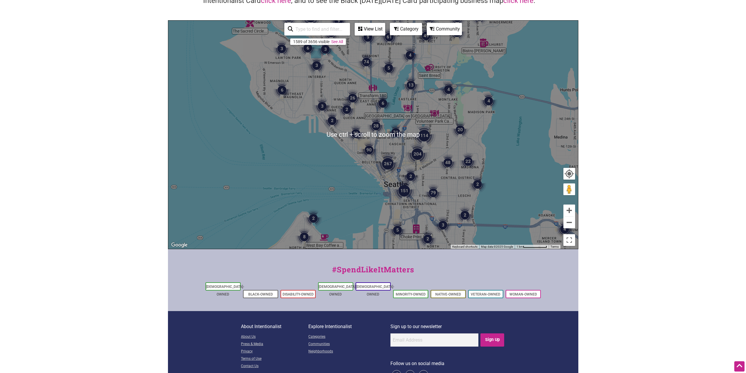
scroll to position [0, 0]
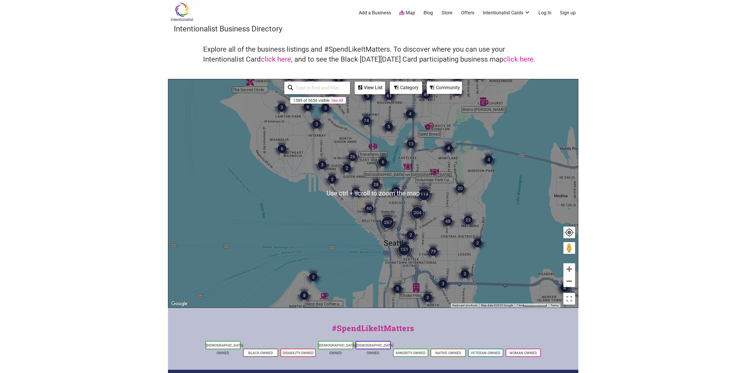
click at [400, 212] on img "267" at bounding box center [388, 222] width 28 height 28
click at [400, 211] on img "267" at bounding box center [388, 222] width 28 height 28
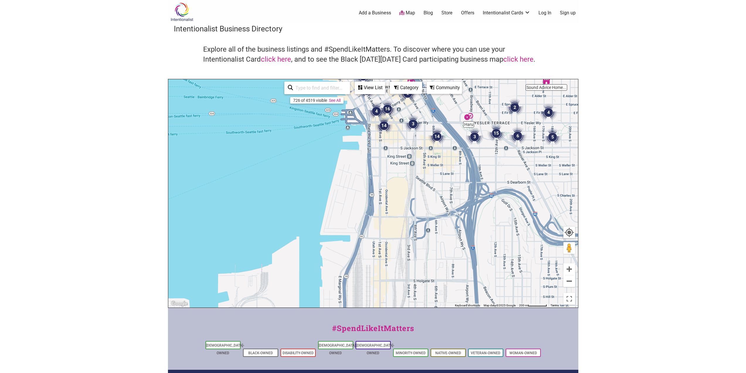
drag, startPoint x: 476, startPoint y: 229, endPoint x: 459, endPoint y: 70, distance: 160.1
click at [459, 70] on div "Intentionalist Business Directory Explore all of the business listings and #Spe…" at bounding box center [373, 165] width 411 height 284
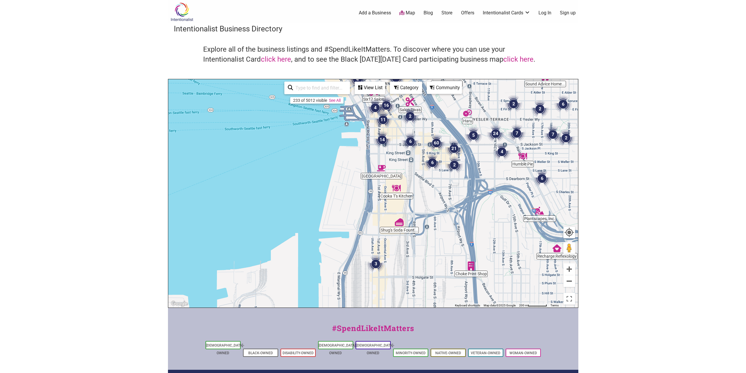
click at [540, 175] on img "6" at bounding box center [542, 178] width 22 height 22
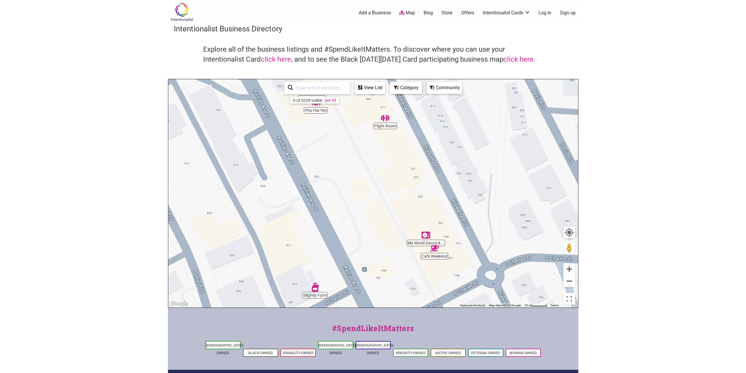
click at [385, 87] on div "Category" at bounding box center [369, 87] width 29 height 11
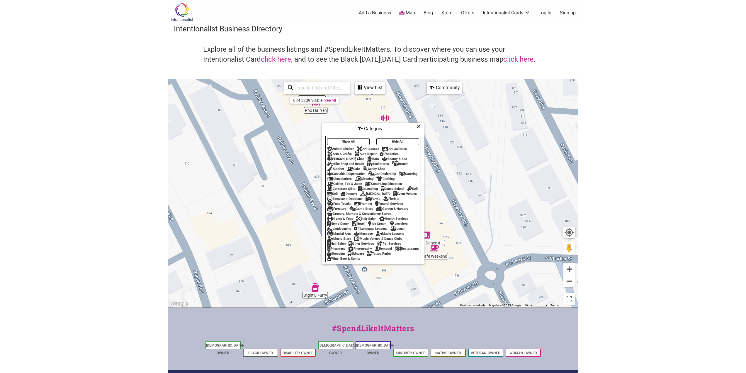
click at [384, 162] on div "Bookstores" at bounding box center [378, 164] width 22 height 4
click at [418, 126] on icon at bounding box center [419, 126] width 4 height 0
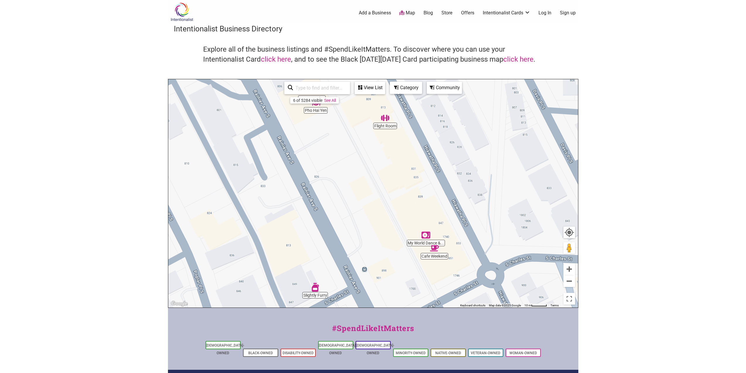
click at [319, 289] on img "Slightly Furry" at bounding box center [315, 286] width 13 height 13
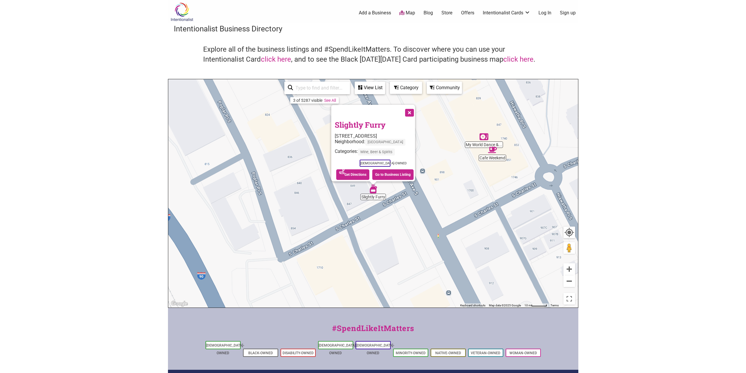
click at [411, 108] on button "Close" at bounding box center [409, 112] width 15 height 15
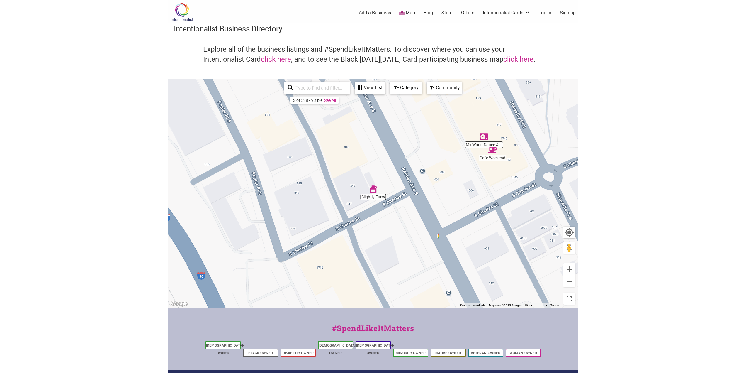
click at [385, 84] on div "Category" at bounding box center [369, 87] width 29 height 11
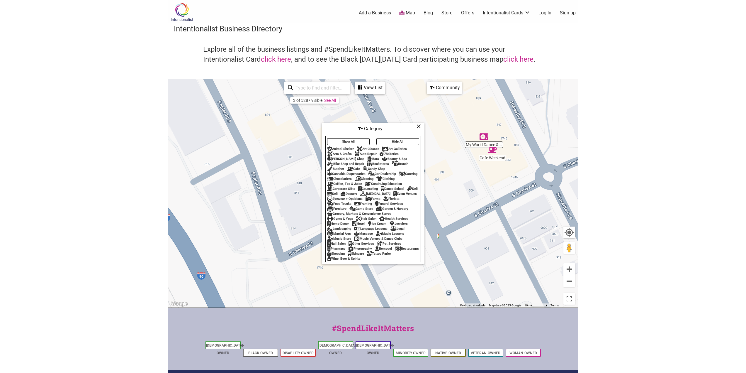
click at [393, 138] on button "Hide All" at bounding box center [398, 141] width 43 height 7
click at [385, 162] on div "Bookstores" at bounding box center [378, 164] width 22 height 4
click at [418, 126] on icon at bounding box center [419, 126] width 4 height 0
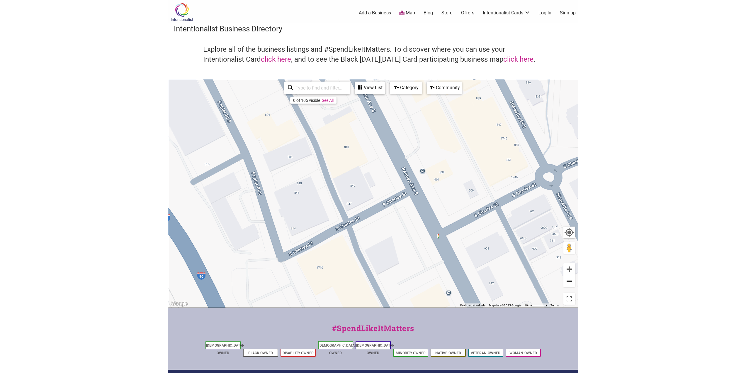
click at [572, 282] on button "Zoom out" at bounding box center [570, 281] width 12 height 12
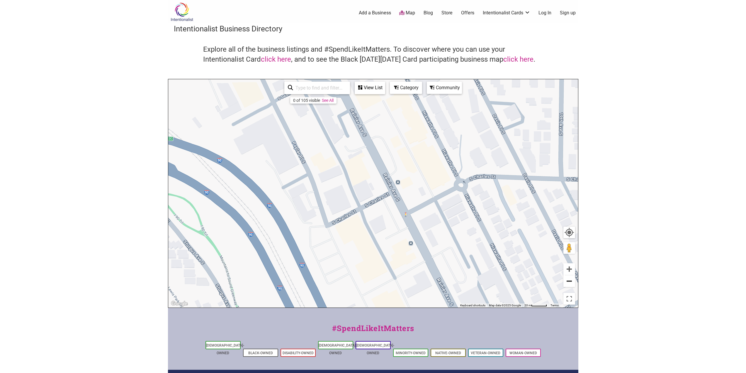
click at [572, 282] on button "Zoom out" at bounding box center [570, 281] width 12 height 12
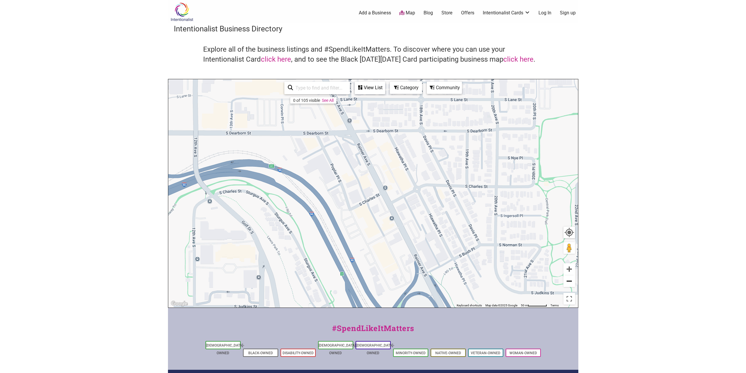
click at [572, 282] on button "Zoom out" at bounding box center [570, 281] width 12 height 12
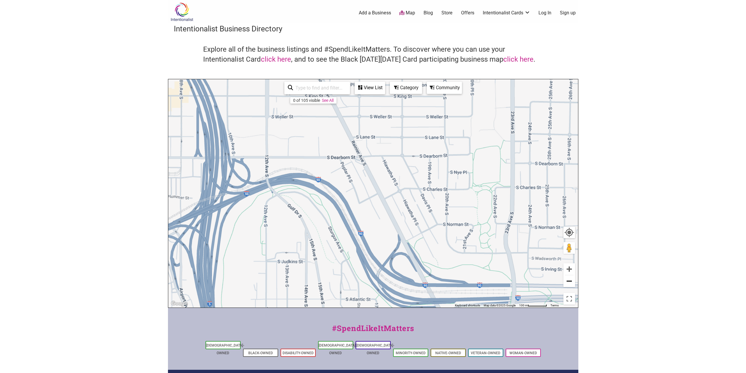
click at [572, 282] on button "Zoom out" at bounding box center [570, 281] width 12 height 12
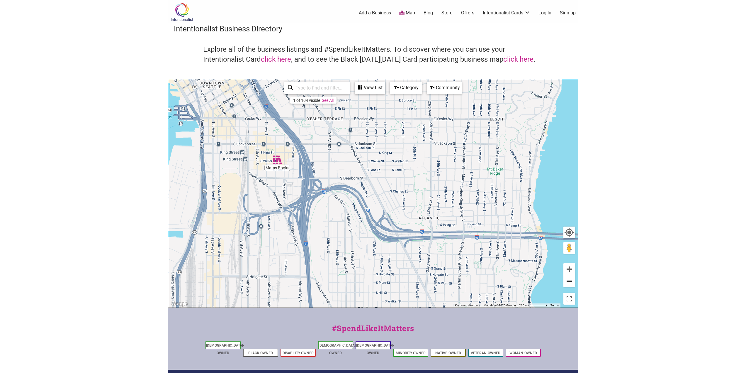
click at [572, 282] on button "Zoom out" at bounding box center [570, 281] width 12 height 12
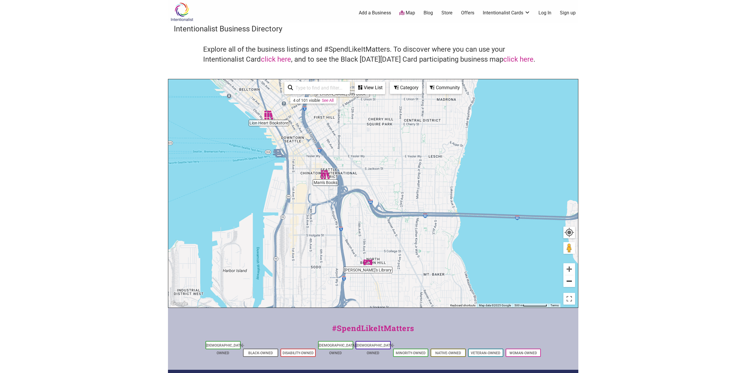
click at [572, 282] on button "Zoom out" at bounding box center [570, 281] width 12 height 12
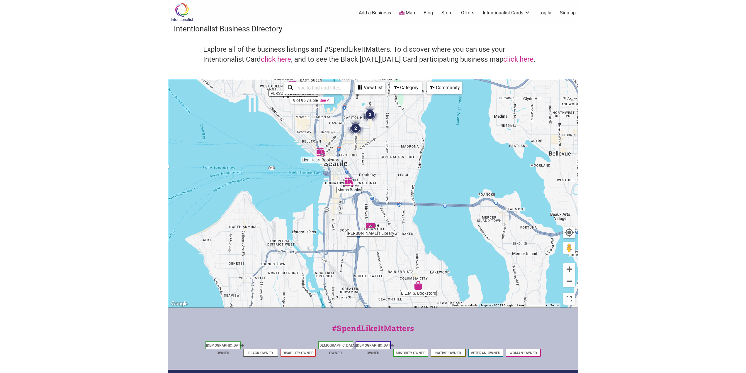
click at [320, 151] on img "Lion Heart Bookstore" at bounding box center [320, 151] width 13 height 13
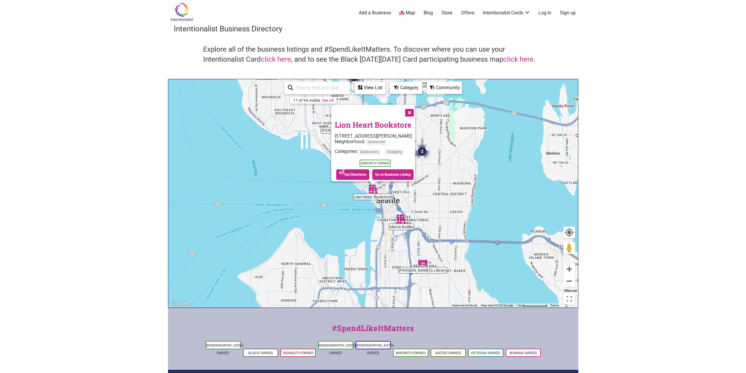
click at [414, 111] on button "Close" at bounding box center [409, 112] width 15 height 15
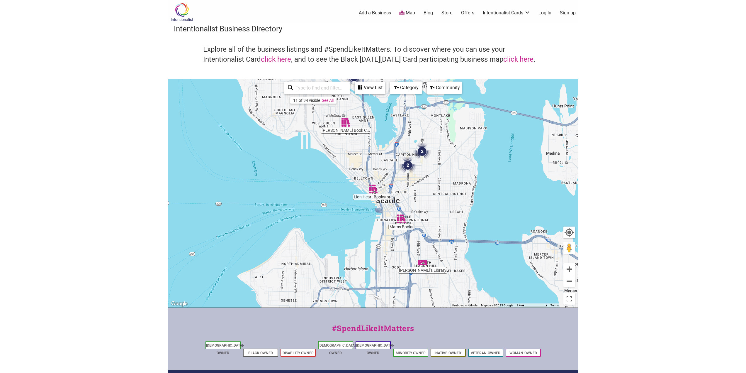
click at [406, 165] on img "2" at bounding box center [408, 165] width 22 height 22
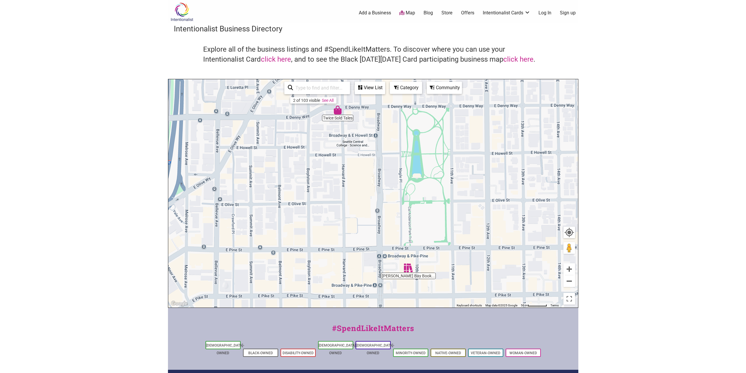
click at [338, 111] on img "Twice Sold Tales" at bounding box center [337, 109] width 13 height 13
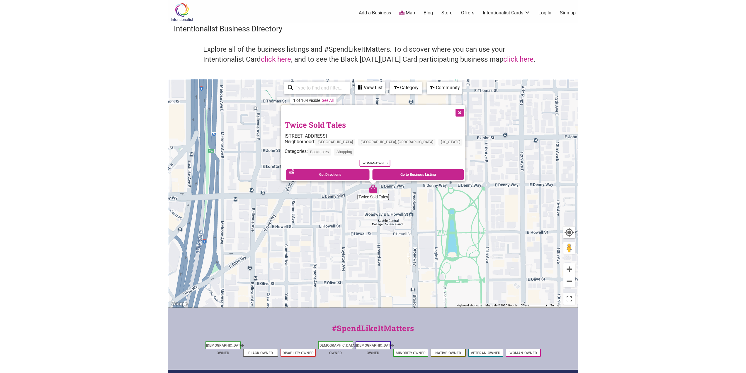
click at [452, 109] on button "Close" at bounding box center [459, 112] width 15 height 15
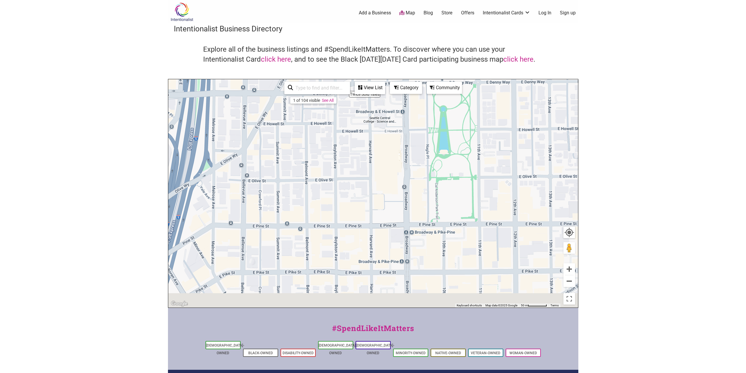
drag, startPoint x: 461, startPoint y: 249, endPoint x: 450, endPoint y: 136, distance: 113.1
click at [450, 136] on div "To navigate, press the arrow keys." at bounding box center [373, 193] width 410 height 228
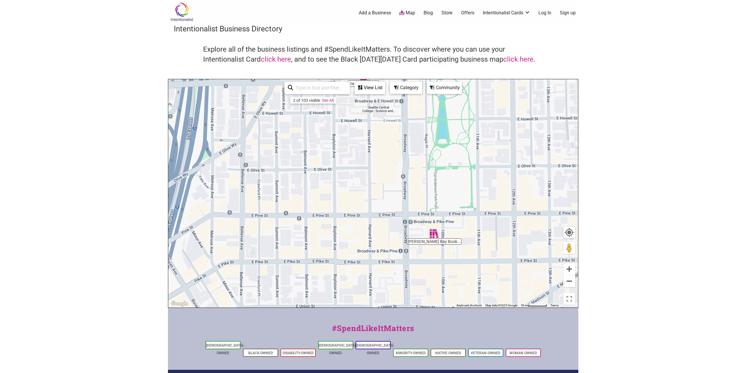
click at [436, 237] on img "Elliott Bay Book Company" at bounding box center [434, 233] width 13 height 13
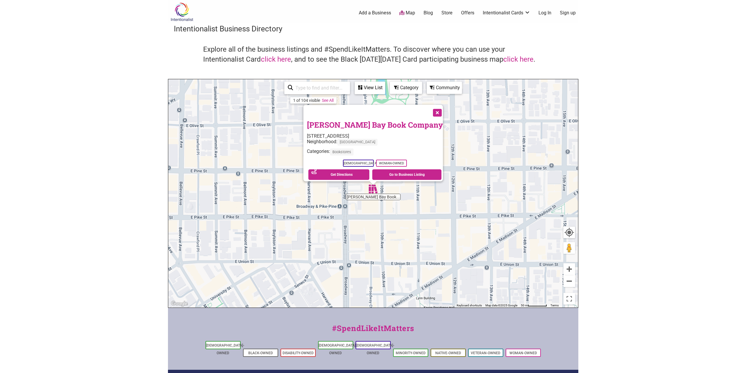
click at [430, 109] on button "Close" at bounding box center [437, 112] width 15 height 15
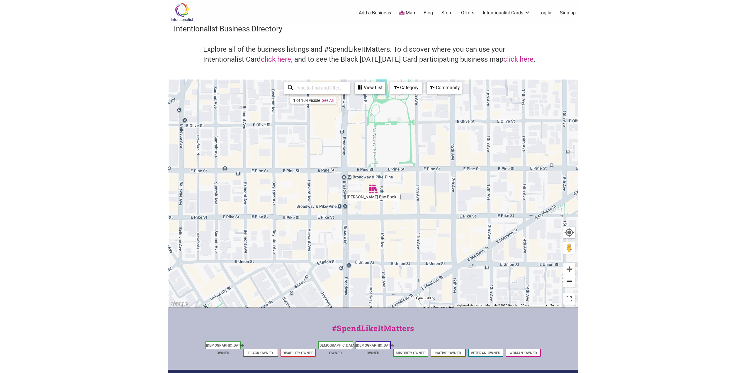
click at [572, 281] on button "Zoom out" at bounding box center [570, 281] width 12 height 12
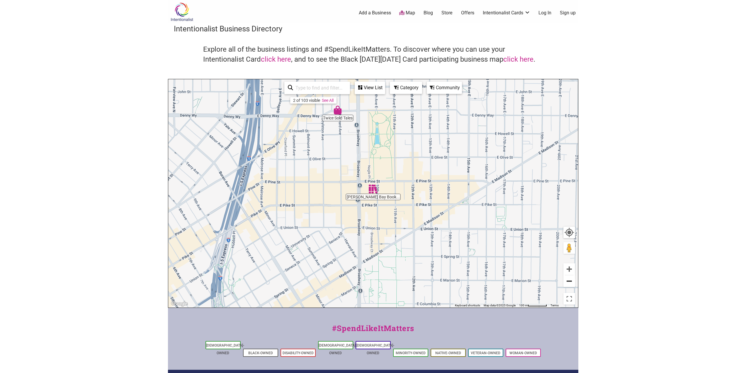
click at [571, 281] on button "Zoom out" at bounding box center [570, 281] width 12 height 12
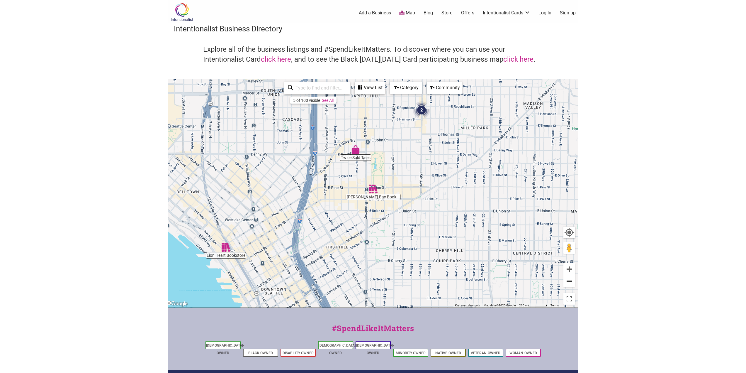
click at [571, 281] on button "Zoom out" at bounding box center [570, 281] width 12 height 12
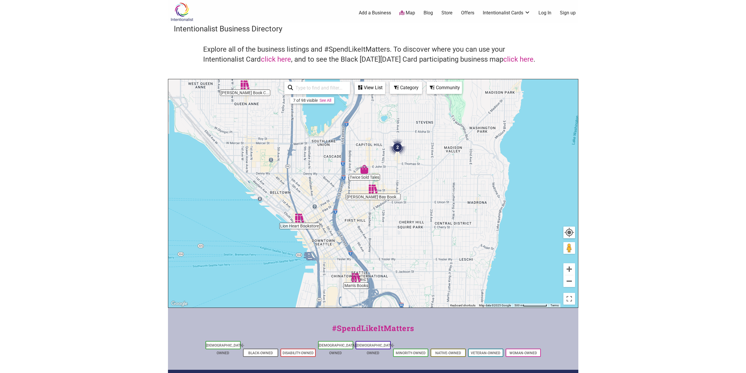
click at [397, 146] on img "2" at bounding box center [398, 147] width 22 height 22
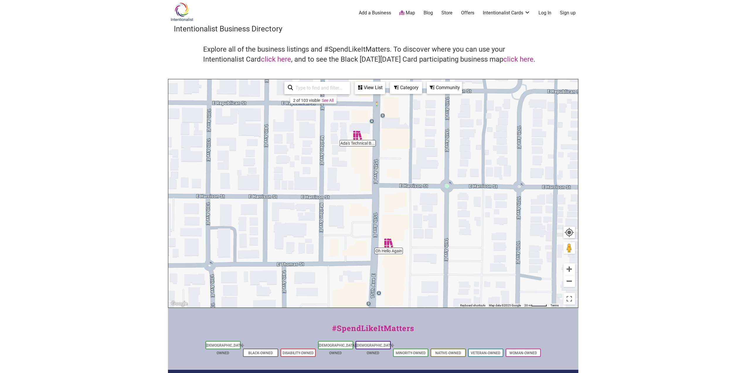
click at [359, 137] on img "Ada's Technical Books and Café" at bounding box center [357, 134] width 13 height 13
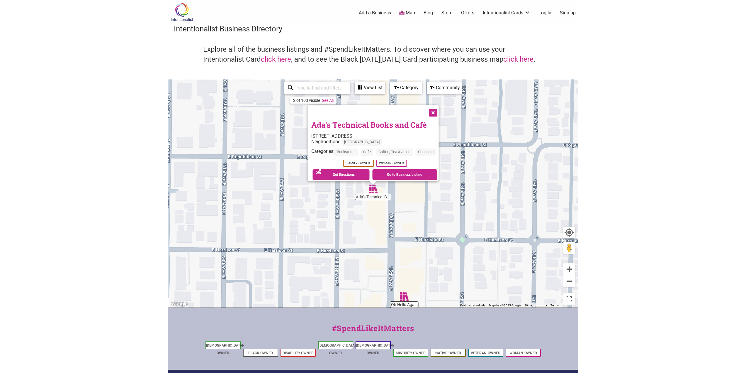
drag, startPoint x: 436, startPoint y: 108, endPoint x: 435, endPoint y: 134, distance: 26.4
click at [436, 108] on button "Close" at bounding box center [432, 112] width 15 height 15
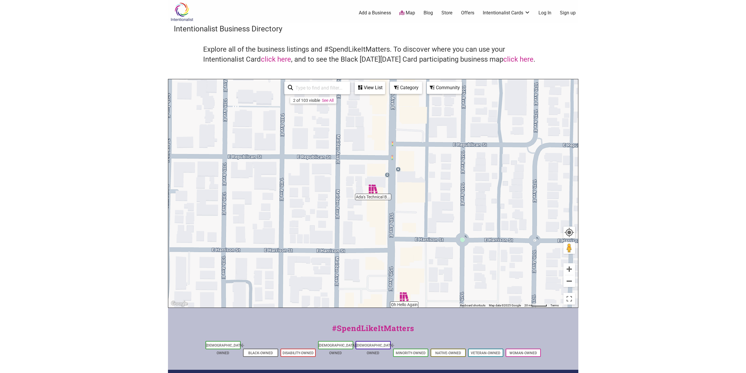
click at [404, 294] on img "Oh Hello Again" at bounding box center [404, 296] width 13 height 13
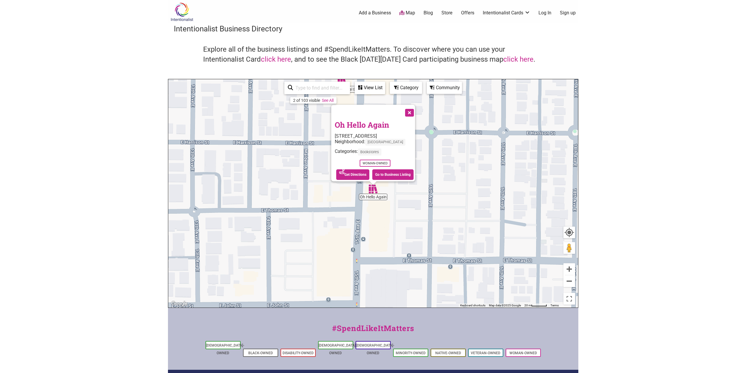
click at [416, 109] on button "Close" at bounding box center [409, 112] width 15 height 15
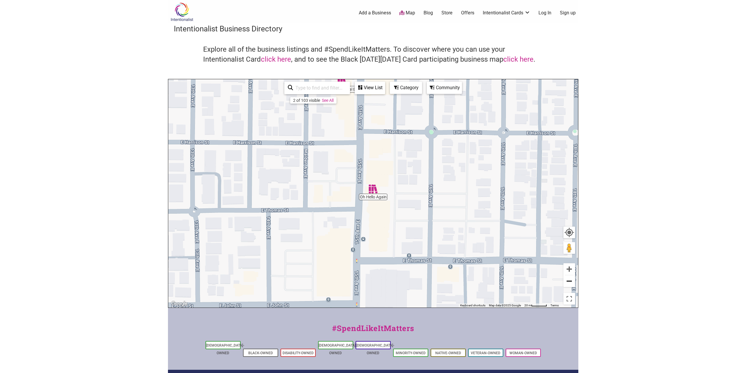
click at [566, 282] on button "Zoom out" at bounding box center [570, 281] width 12 height 12
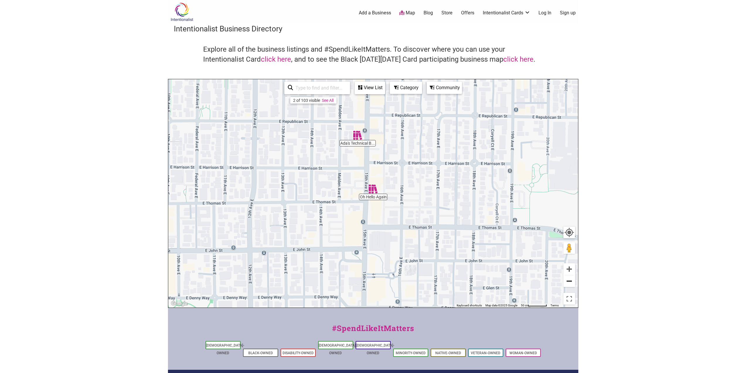
click at [567, 282] on button "Zoom out" at bounding box center [570, 281] width 12 height 12
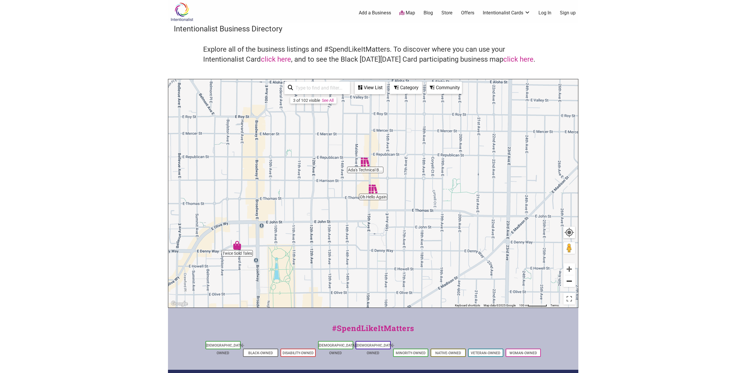
click at [567, 282] on button "Zoom out" at bounding box center [570, 281] width 12 height 12
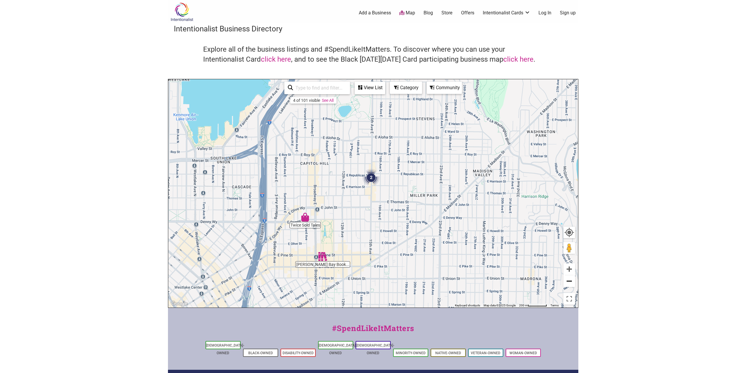
click at [567, 282] on button "Zoom out" at bounding box center [570, 281] width 12 height 12
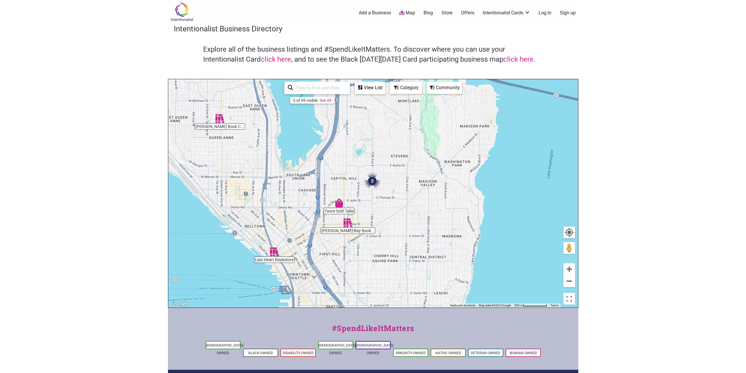
click at [219, 117] on img "Queen Anne Book Company" at bounding box center [219, 118] width 13 height 13
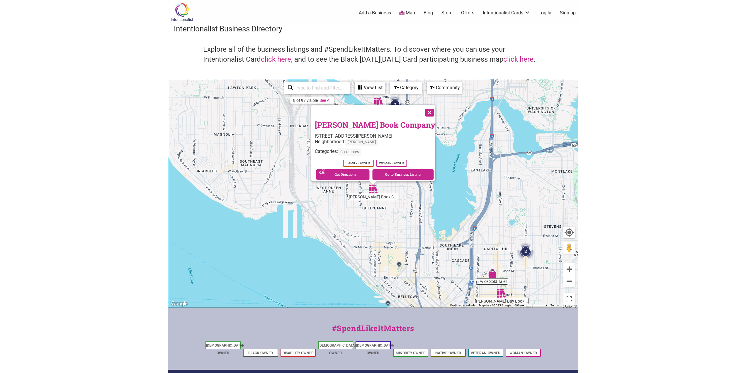
click at [423, 107] on button "Close" at bounding box center [429, 112] width 15 height 15
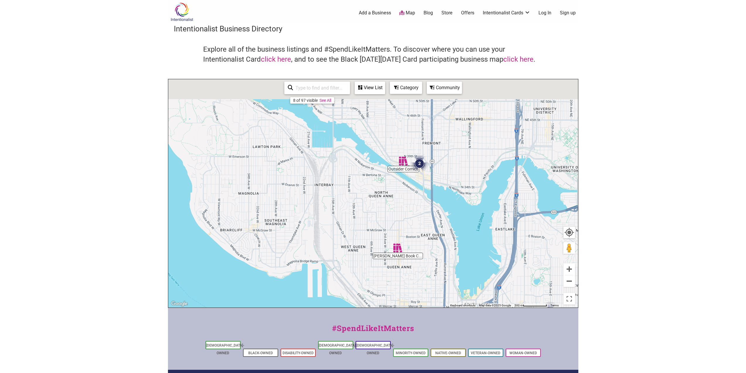
drag, startPoint x: 365, startPoint y: 135, endPoint x: 400, endPoint y: 245, distance: 115.7
click at [400, 245] on div "To navigate, press the arrow keys." at bounding box center [373, 193] width 410 height 228
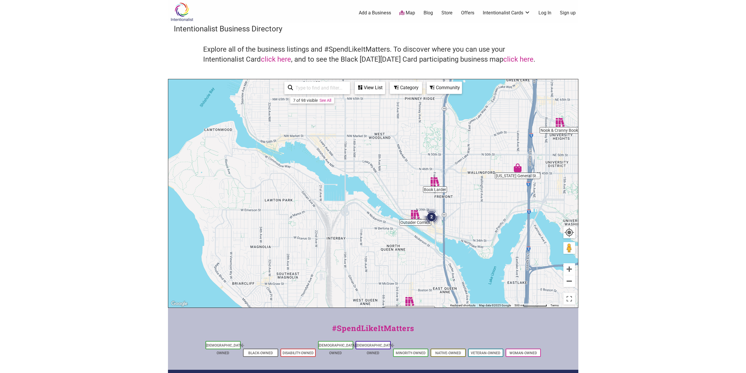
click at [434, 181] on img "Book Larder" at bounding box center [434, 181] width 13 height 13
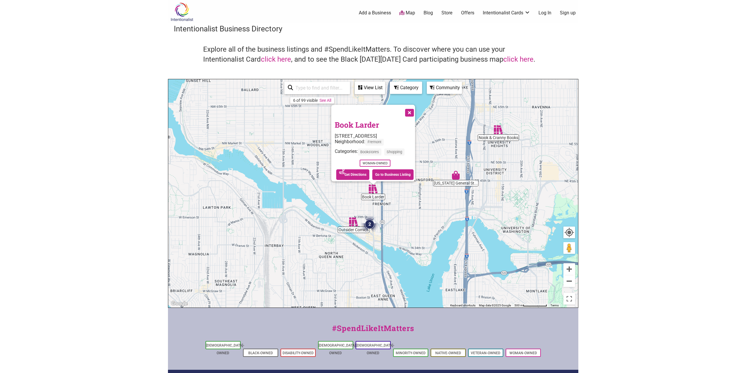
click at [412, 108] on button "Close" at bounding box center [409, 112] width 15 height 15
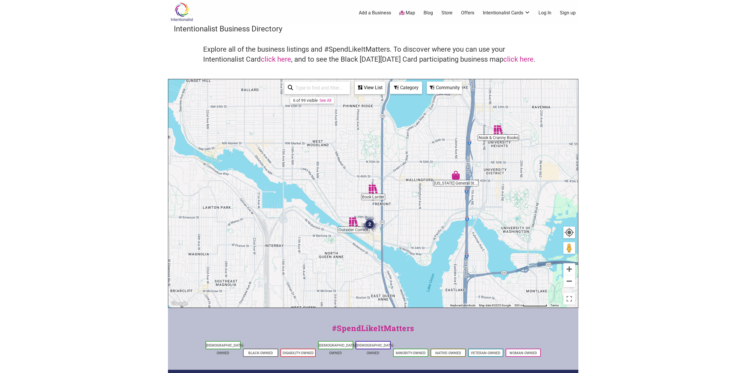
click at [455, 173] on img "Hawaii General Store & Travel" at bounding box center [455, 174] width 13 height 13
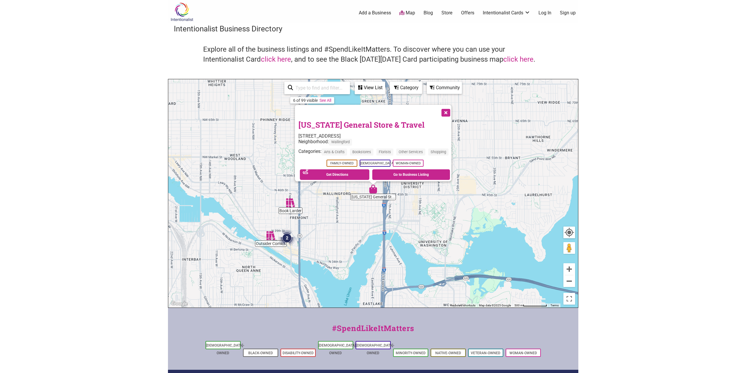
click at [448, 108] on button "Close" at bounding box center [445, 112] width 15 height 15
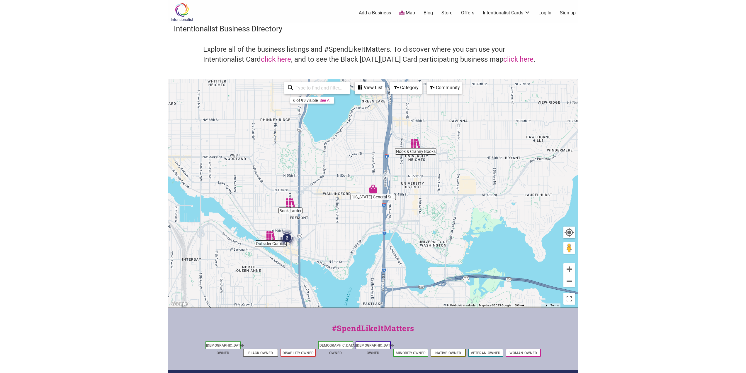
click at [419, 145] on img "Nook & Cranny Books" at bounding box center [415, 143] width 13 height 13
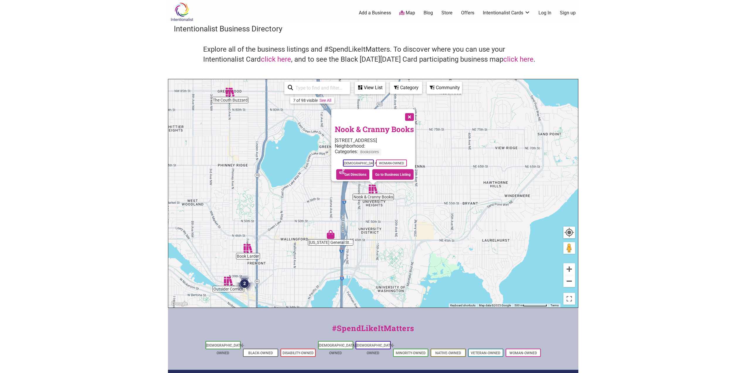
click at [416, 113] on button "Close" at bounding box center [409, 116] width 15 height 15
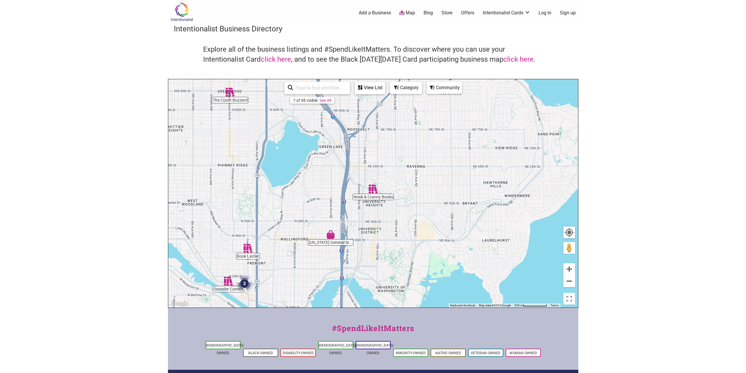
click at [228, 95] on img "The Couth Buzzard" at bounding box center [229, 91] width 13 height 13
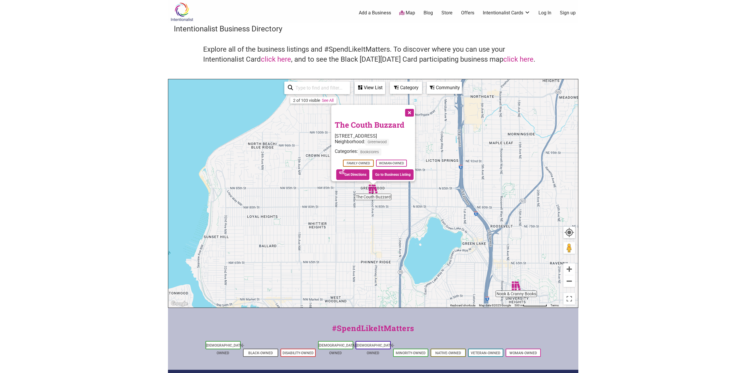
click at [416, 111] on button "Close" at bounding box center [409, 112] width 15 height 15
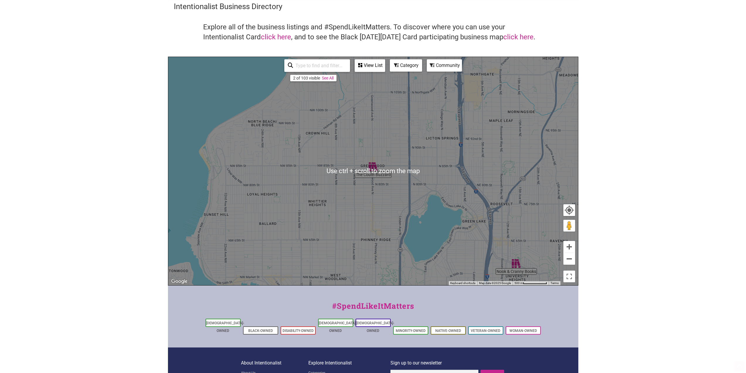
scroll to position [59, 0]
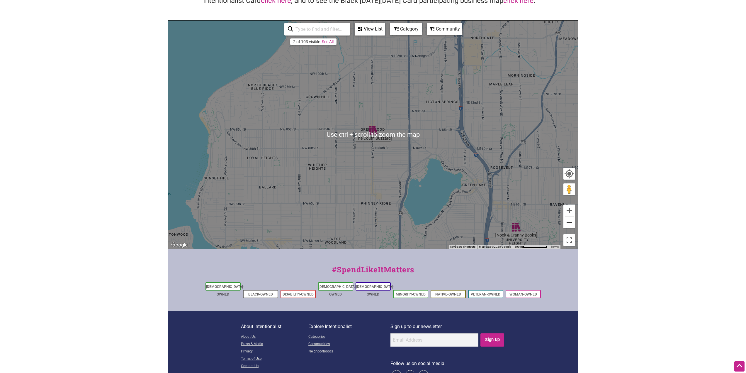
click at [567, 222] on button "Zoom out" at bounding box center [570, 222] width 12 height 12
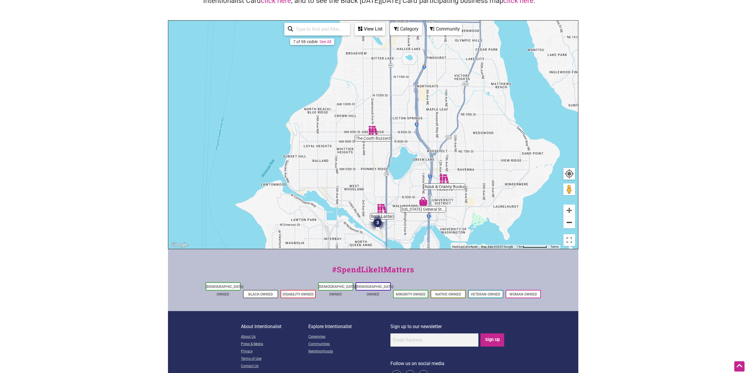
click at [567, 222] on button "Zoom out" at bounding box center [570, 222] width 12 height 12
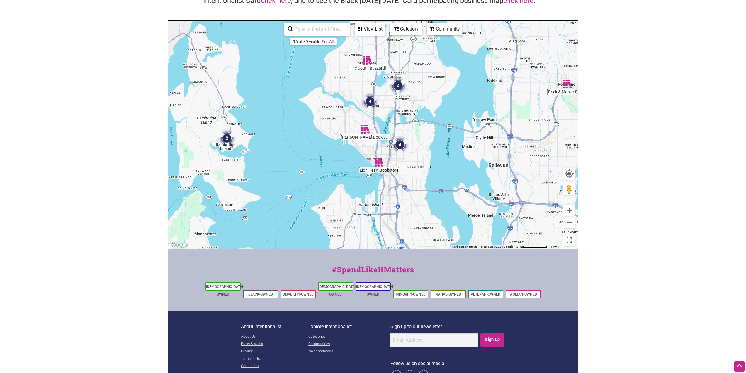
drag, startPoint x: 432, startPoint y: 221, endPoint x: 426, endPoint y: 150, distance: 71.5
click at [426, 150] on div "To navigate, press the arrow keys." at bounding box center [373, 135] width 410 height 228
click at [429, 228] on img "L.E.M.S. Bookstore" at bounding box center [427, 228] width 13 height 13
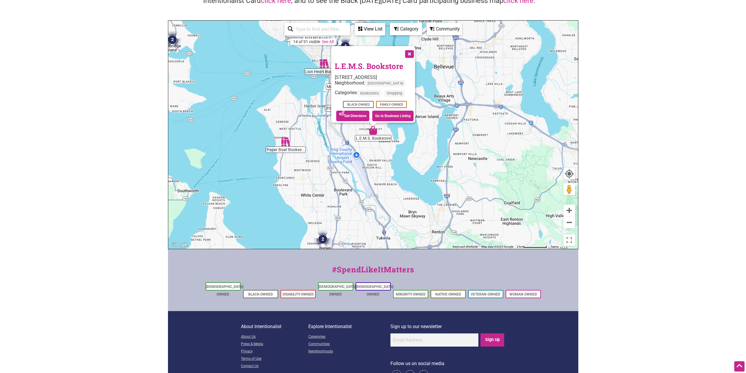
click at [411, 48] on button "Close" at bounding box center [409, 53] width 15 height 15
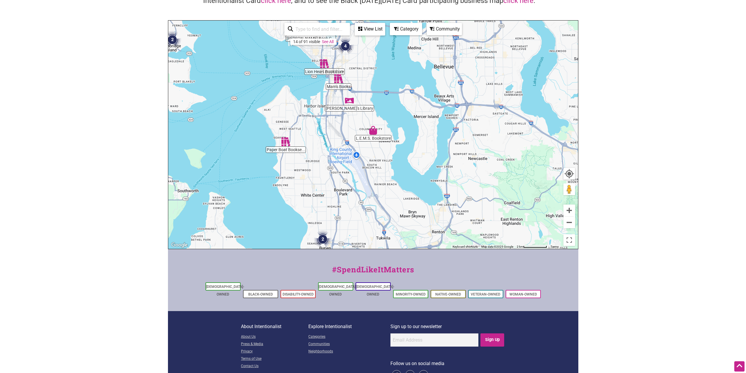
click at [284, 141] on img "Paper Boat Booksellers" at bounding box center [285, 141] width 13 height 13
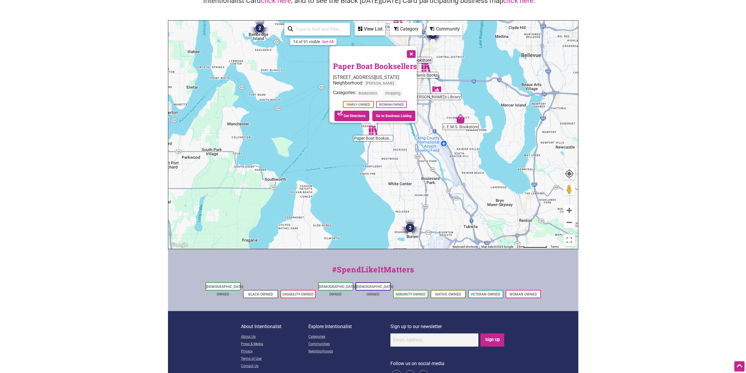
click at [418, 46] on button "Close" at bounding box center [411, 53] width 15 height 15
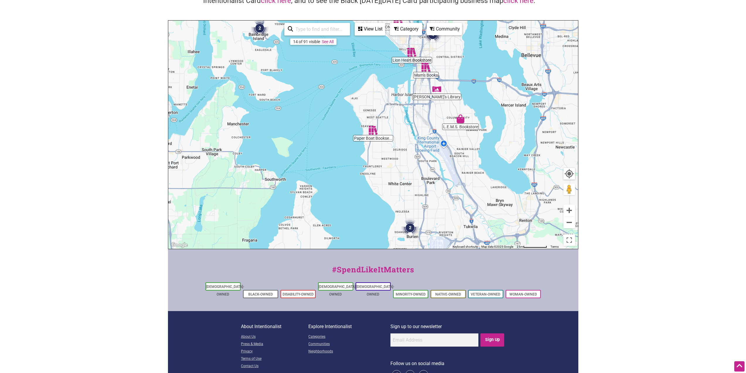
click at [437, 89] on img "Estelita's Library" at bounding box center [436, 88] width 13 height 13
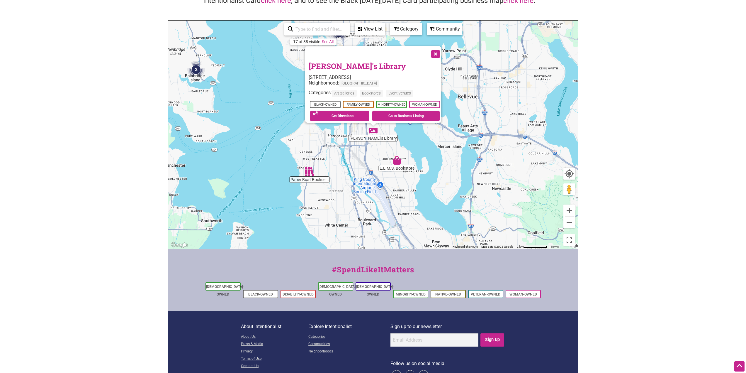
click at [438, 49] on button "Close" at bounding box center [435, 53] width 15 height 15
